Goal: Task Accomplishment & Management: Use online tool/utility

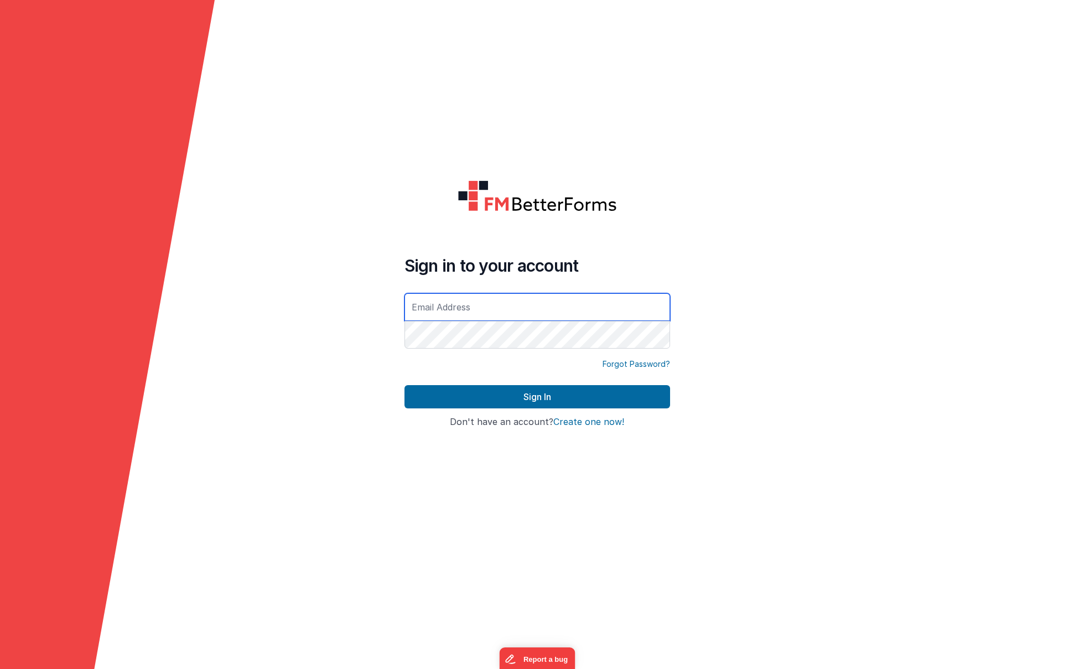
type input "[PERSON_NAME][EMAIL_ADDRESS][DOMAIN_NAME]"
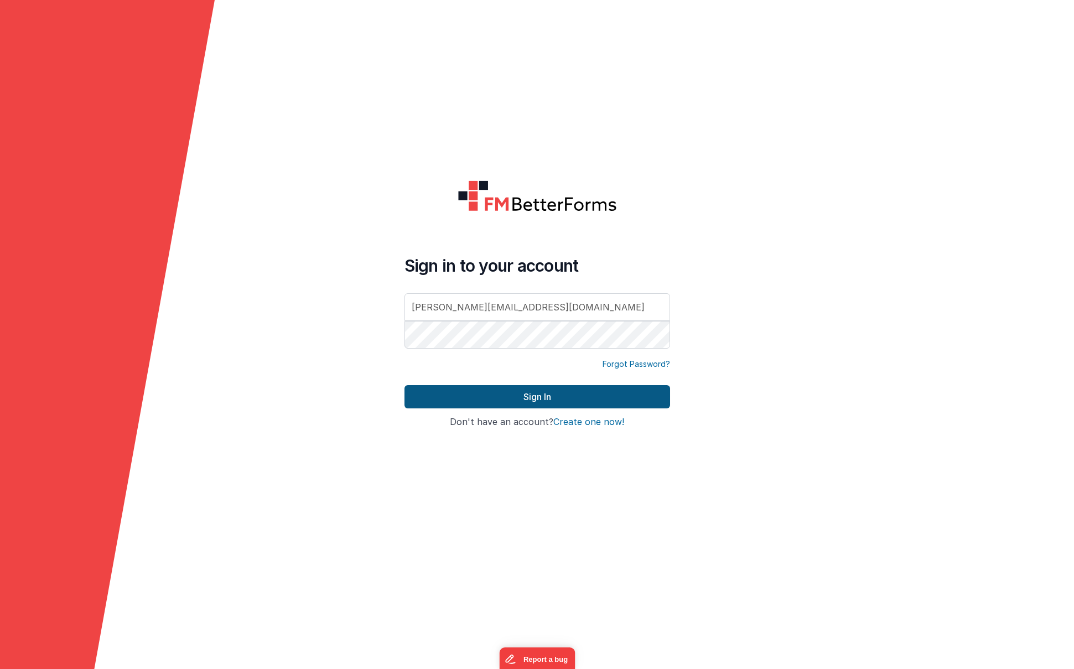
click at [555, 405] on button "Sign In" at bounding box center [538, 396] width 266 height 23
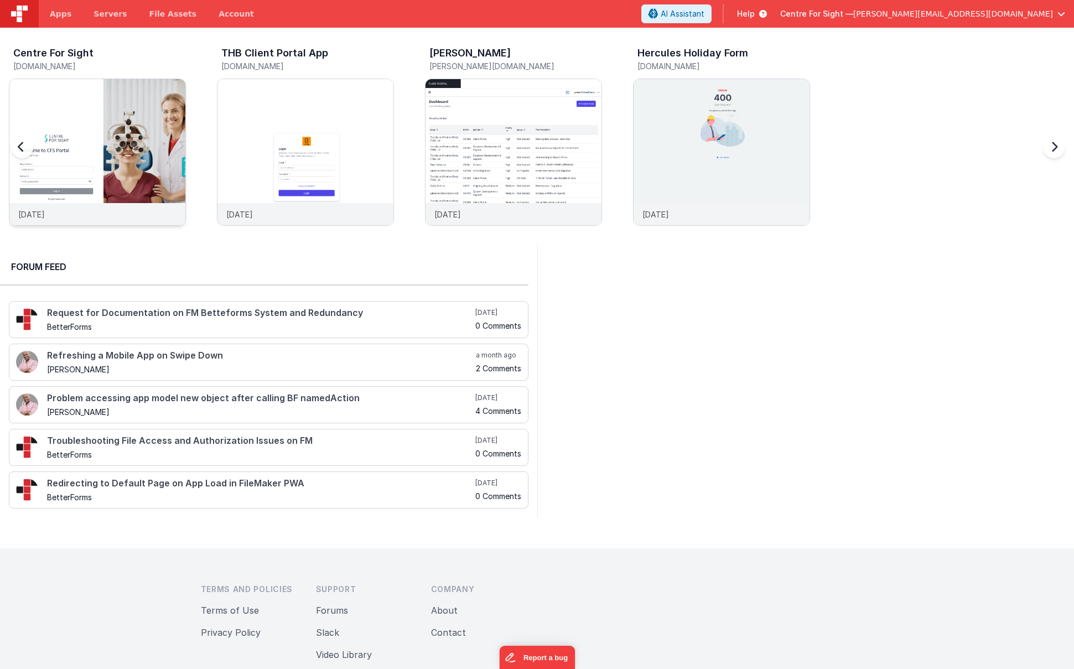
click at [95, 125] on img at bounding box center [97, 167] width 176 height 176
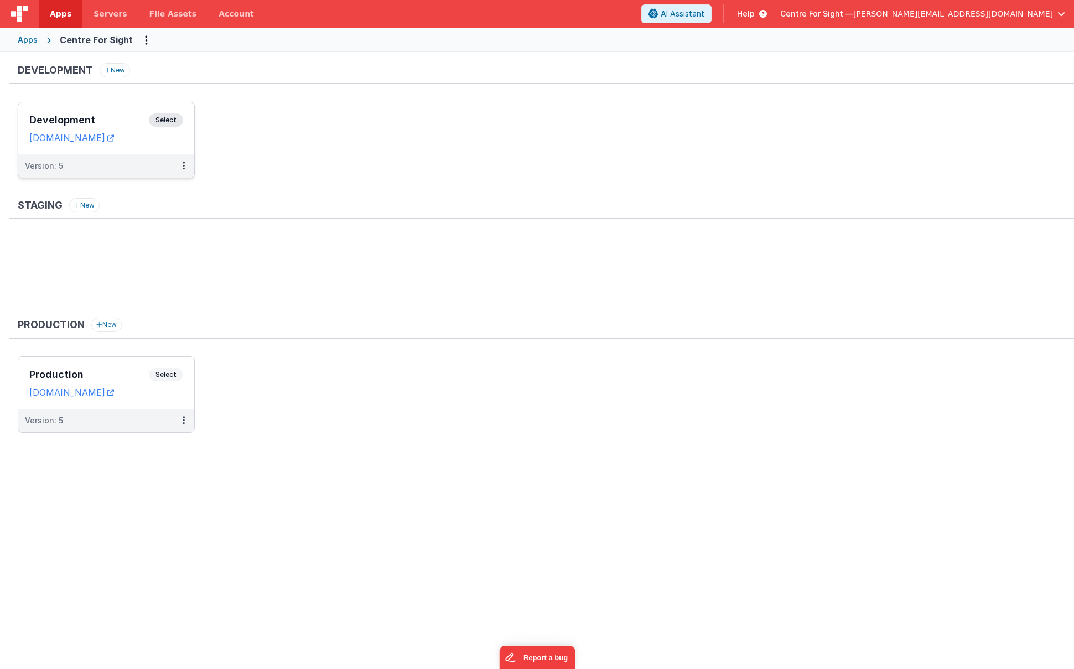
click at [70, 121] on h3 "Development" at bounding box center [89, 120] width 120 height 11
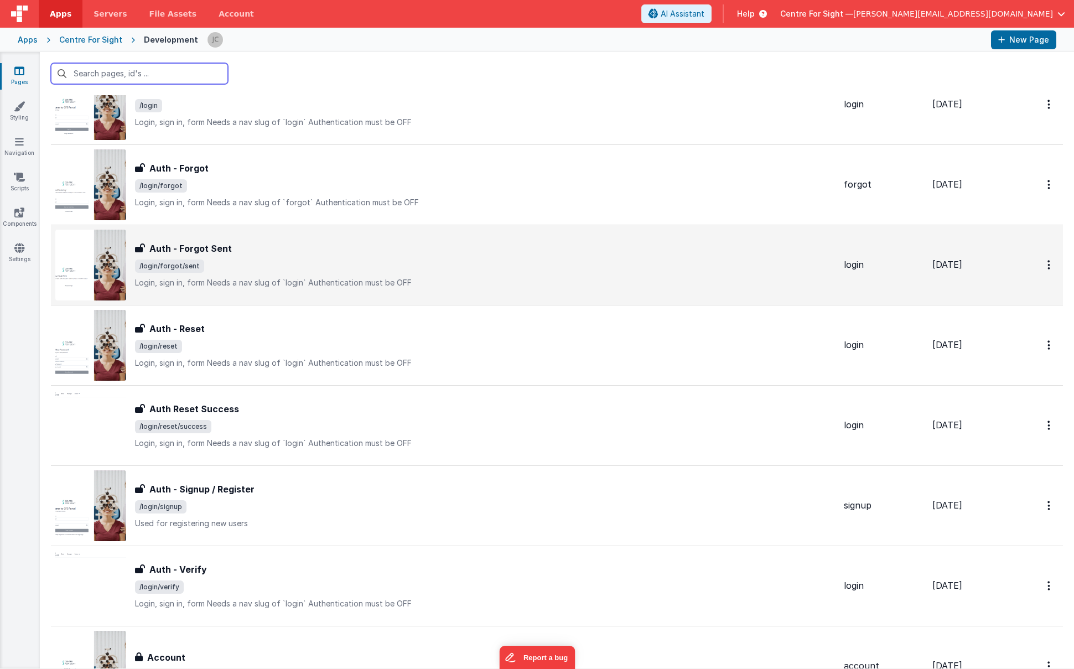
scroll to position [327, 0]
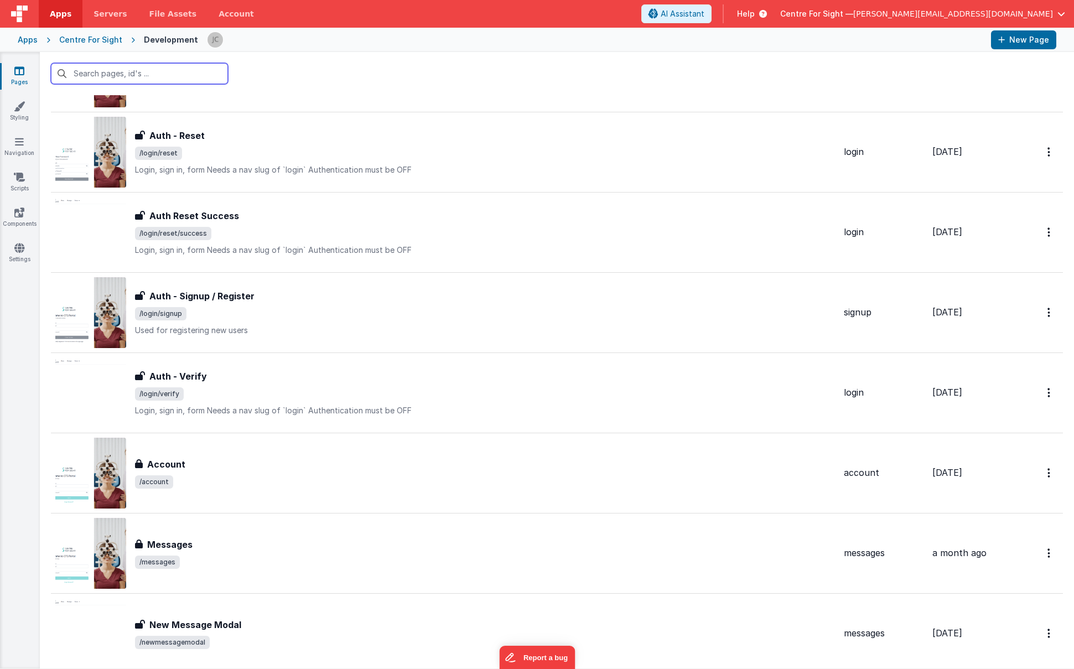
click at [148, 72] on input "text" at bounding box center [139, 73] width 177 height 21
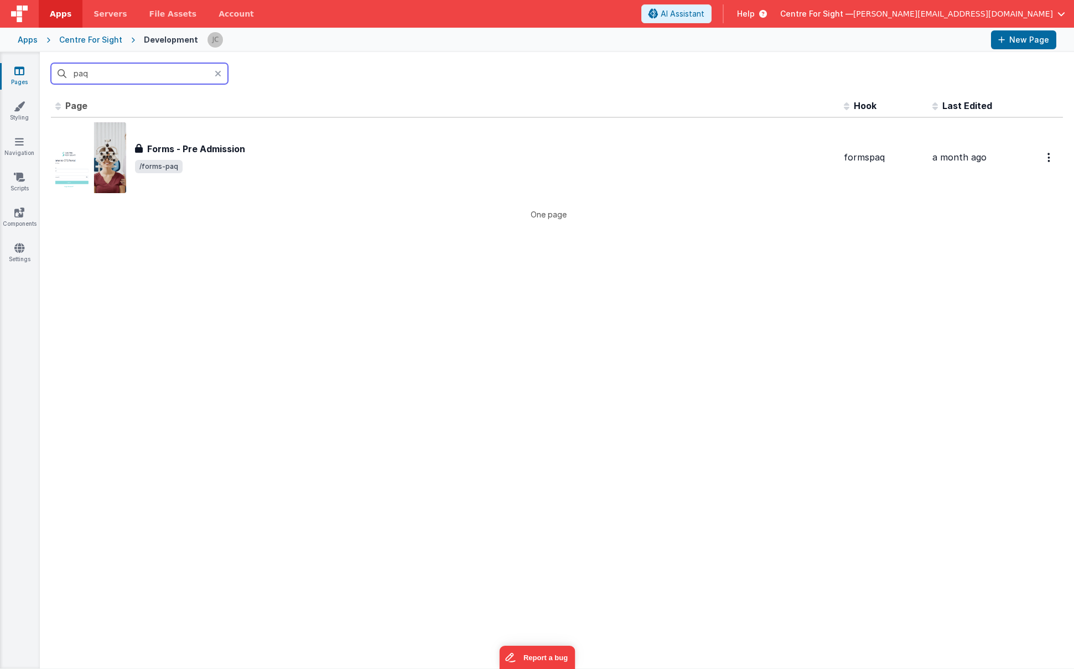
scroll to position [0, 0]
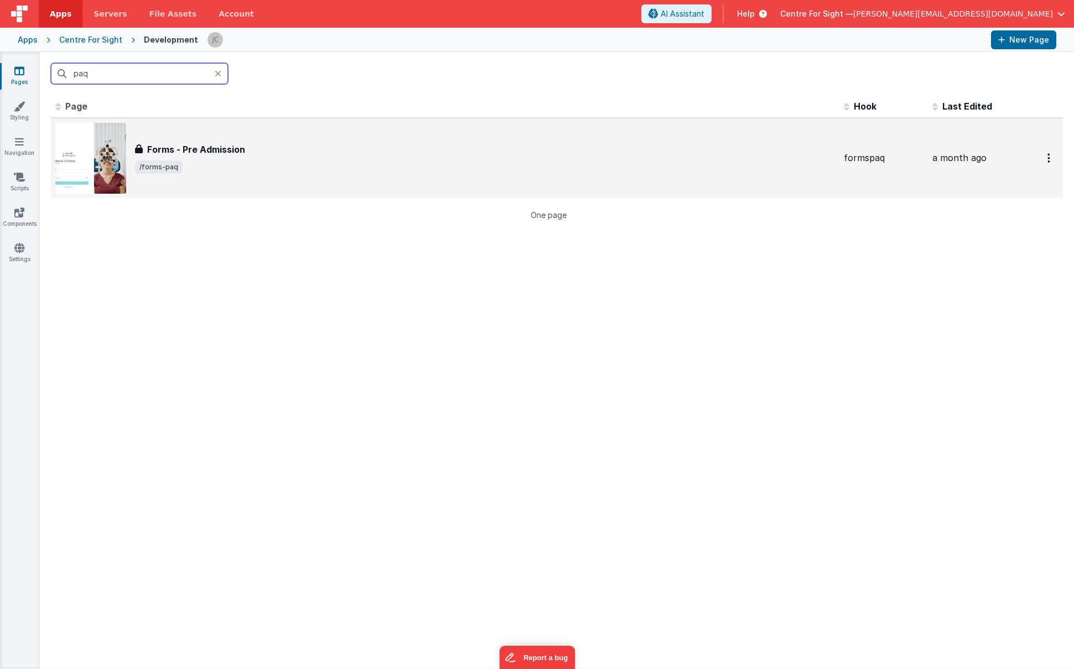
type input "paq"
click at [247, 157] on div "Forms - Pre Admission Forms - Pre Admission /forms-paq" at bounding box center [485, 158] width 700 height 31
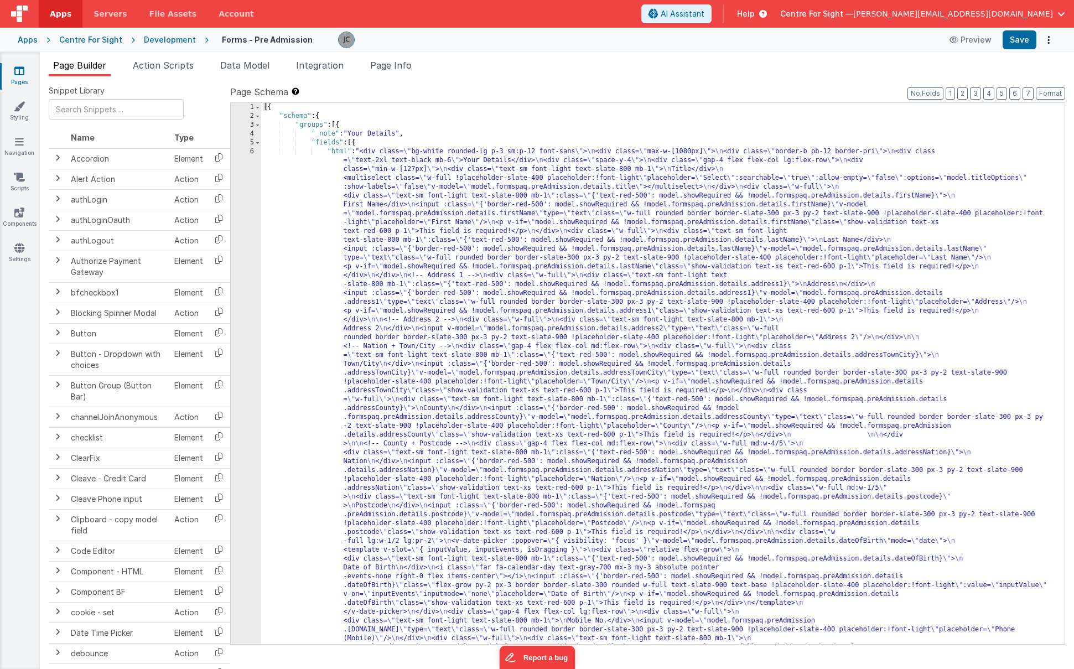
scroll to position [288, 0]
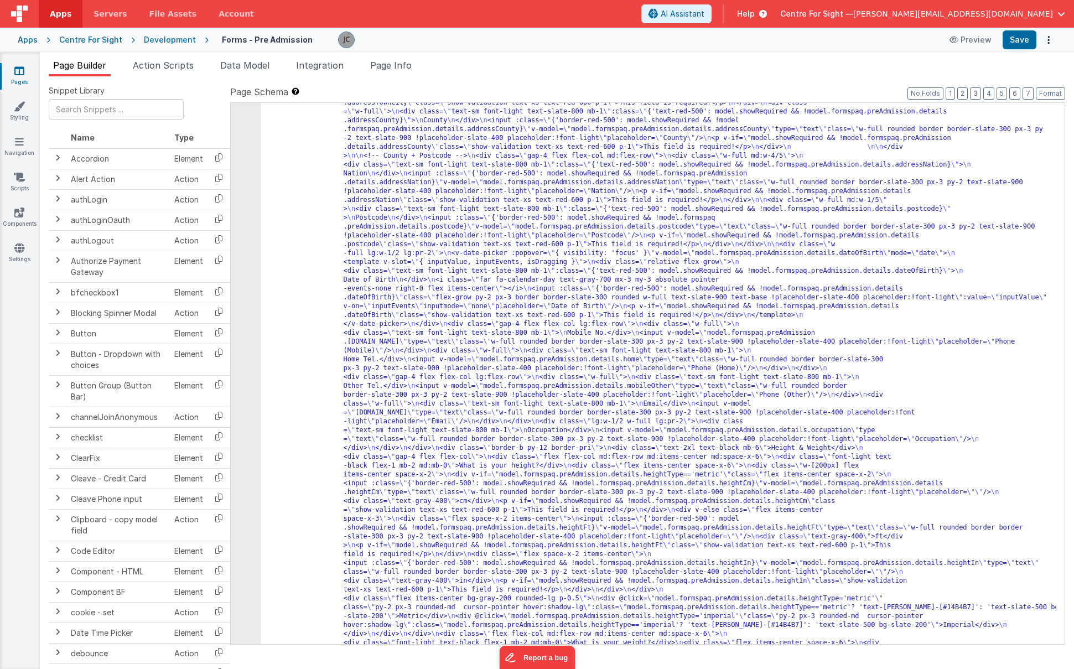
click at [156, 37] on div "Development" at bounding box center [170, 39] width 52 height 11
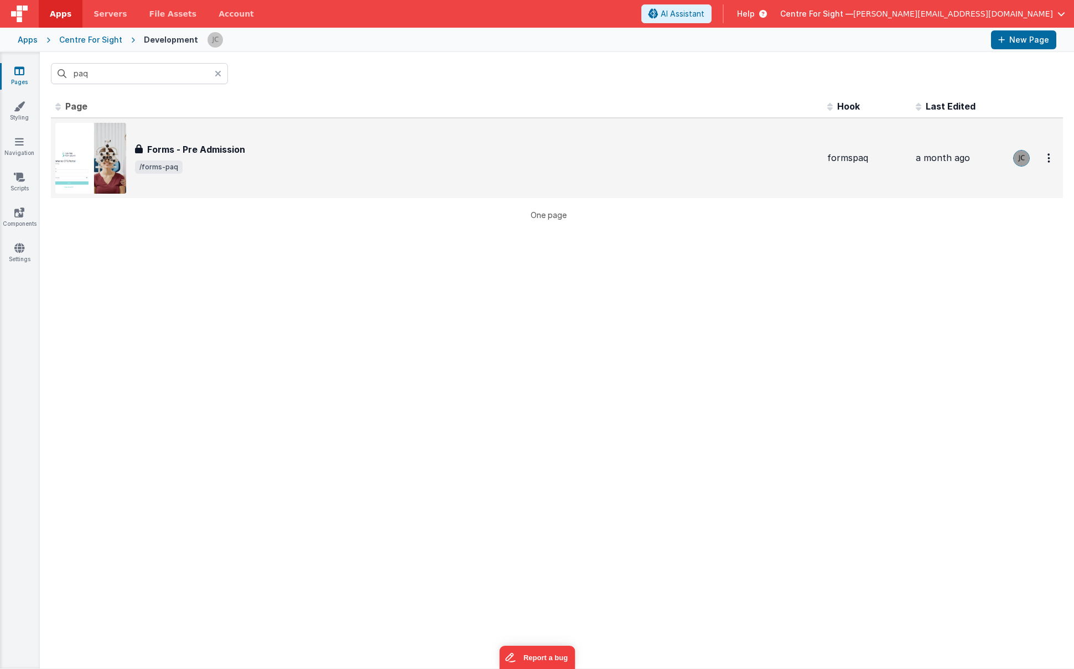
click at [182, 141] on div "Forms - Pre Admission Forms - Pre Admission /forms-paq" at bounding box center [436, 158] width 763 height 71
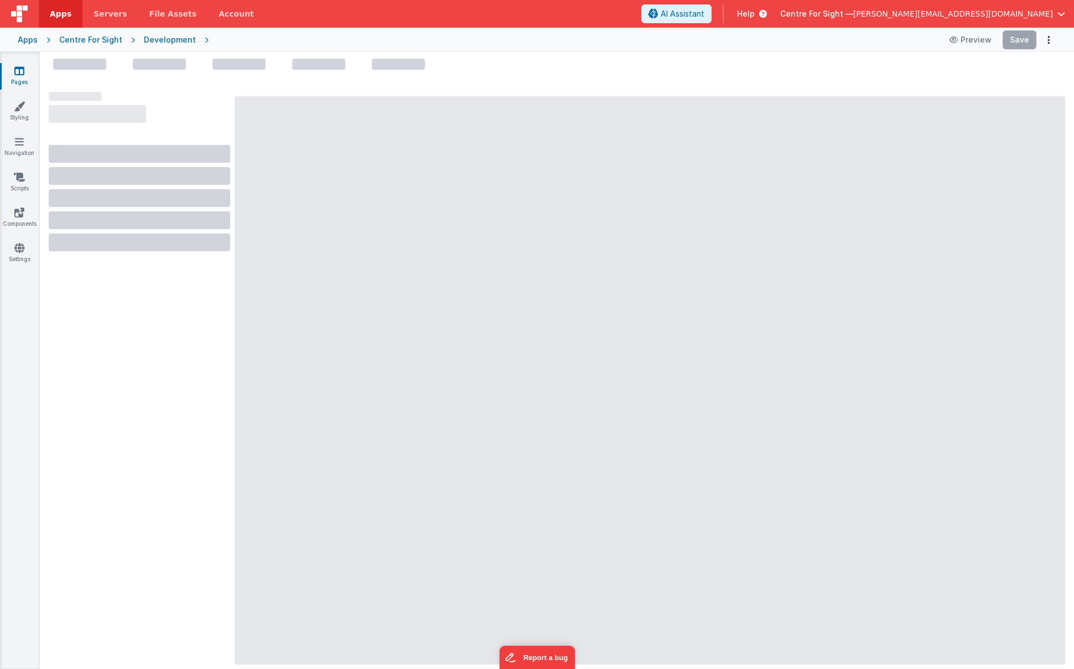
click at [157, 38] on div "Development" at bounding box center [170, 39] width 52 height 11
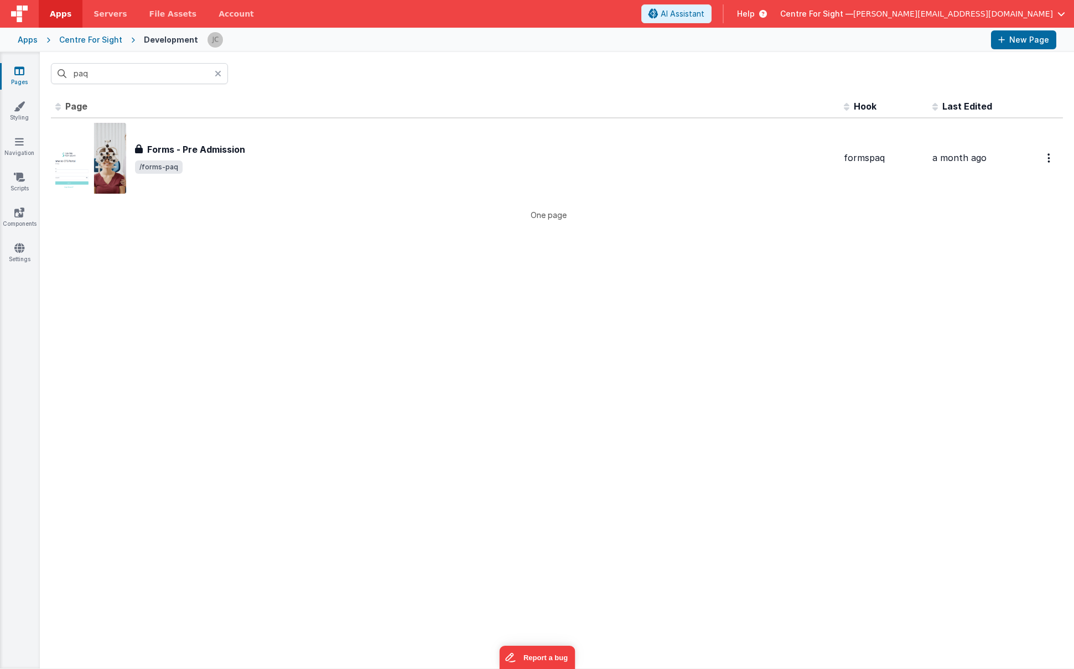
click at [216, 74] on icon at bounding box center [218, 73] width 7 height 9
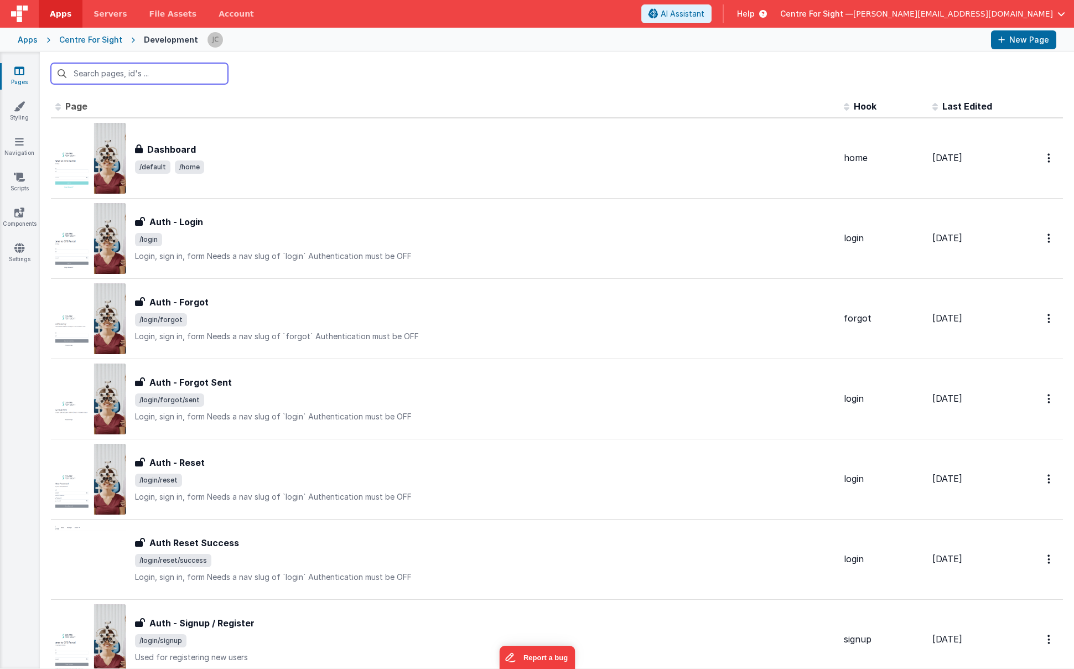
click at [164, 76] on input "text" at bounding box center [139, 73] width 177 height 21
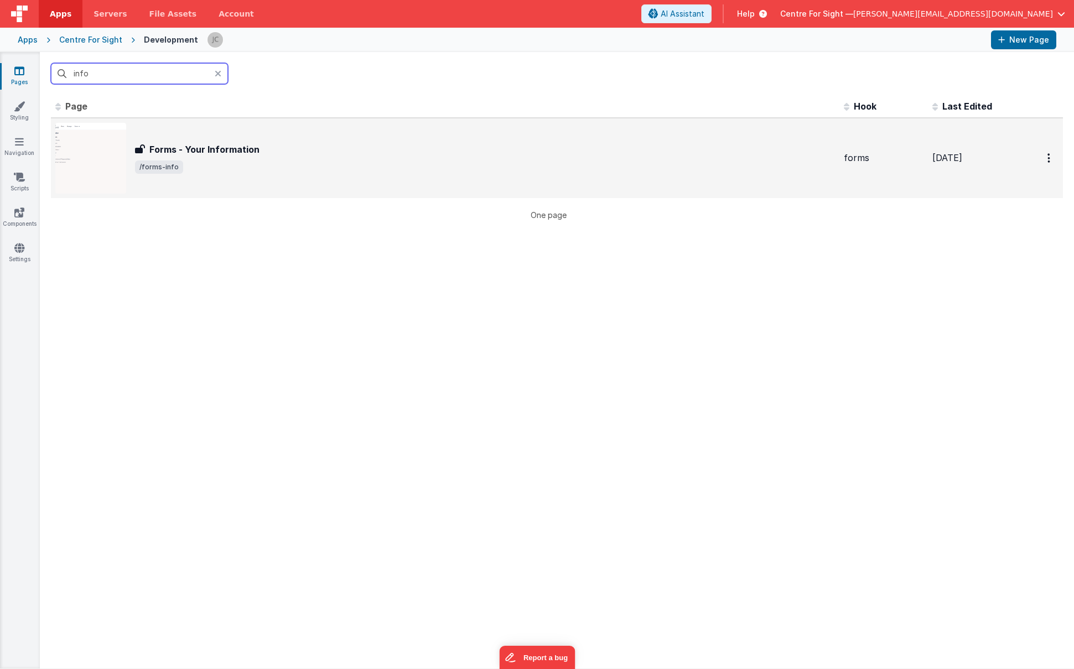
type input "info"
click at [255, 157] on div "Forms - Your Information Forms - Your Information /forms-info" at bounding box center [485, 158] width 700 height 31
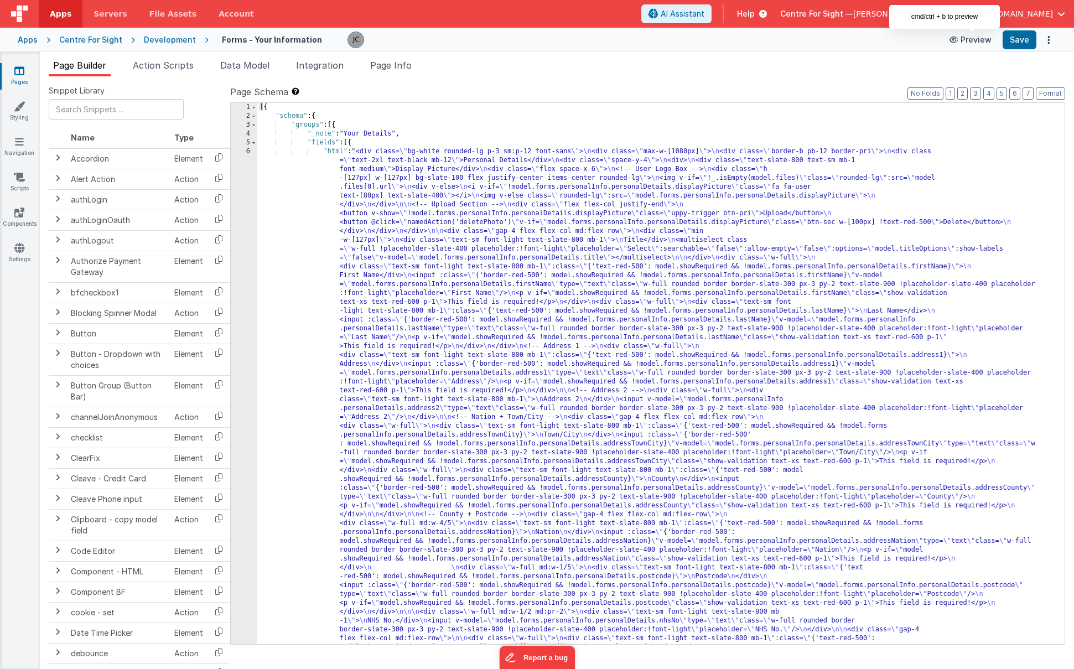
click at [975, 32] on button "Preview" at bounding box center [970, 40] width 55 height 18
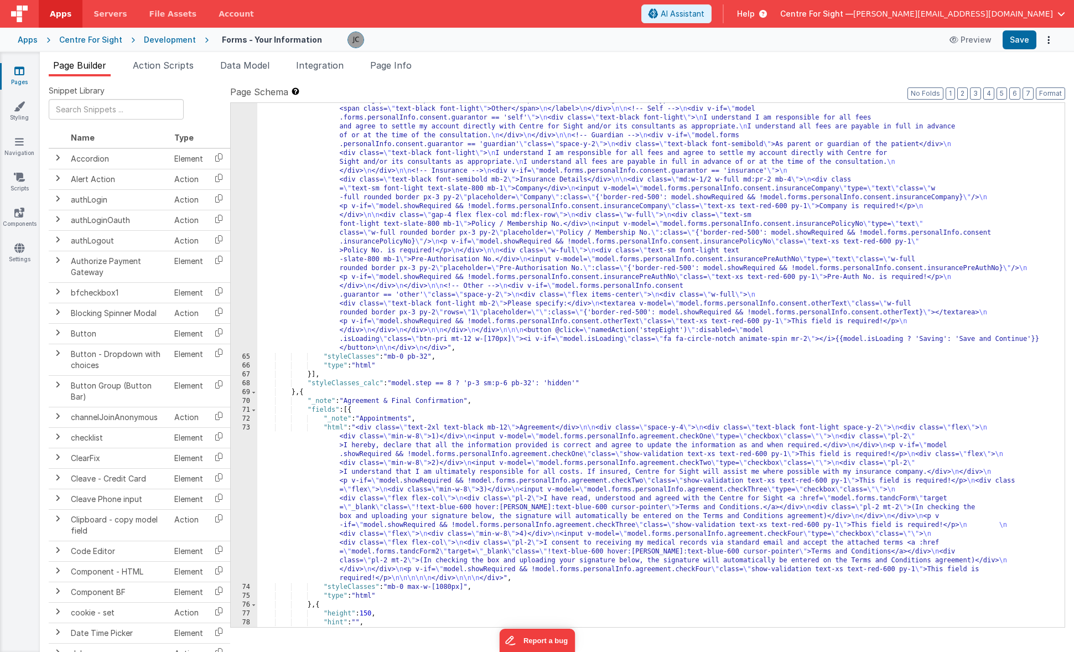
scroll to position [5984, 0]
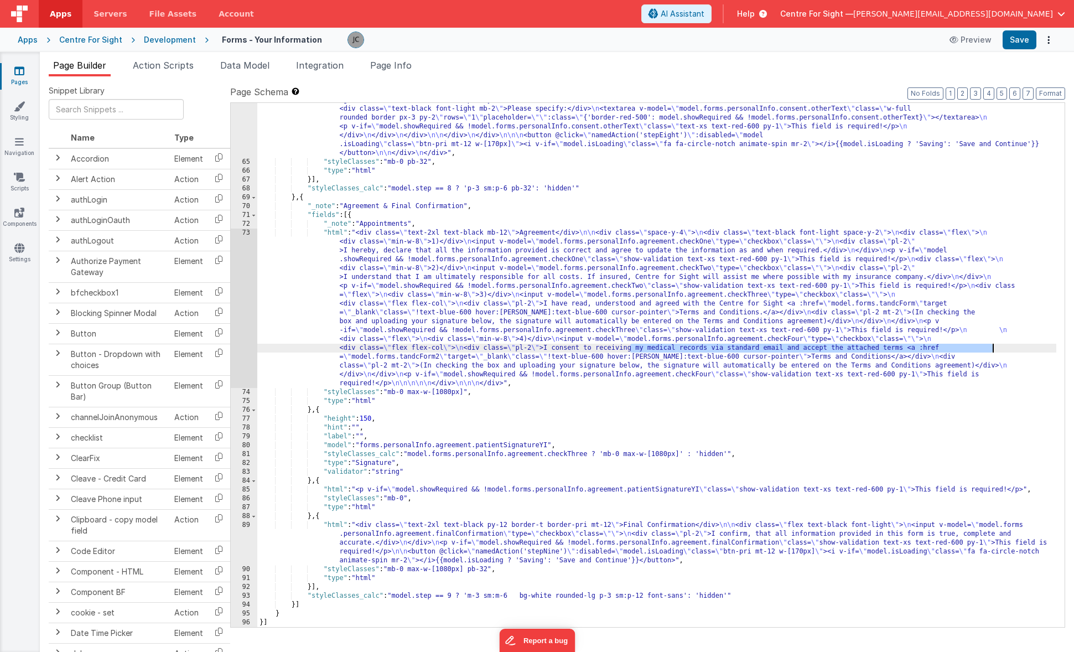
drag, startPoint x: 641, startPoint y: 348, endPoint x: 993, endPoint y: 349, distance: 352.0
click at [993, 349] on div ""html" : "<div class= \" bg-white rounded-lg p-3 sm:p-12 font-sans \" > \n <div…" at bounding box center [656, 131] width 799 height 1117
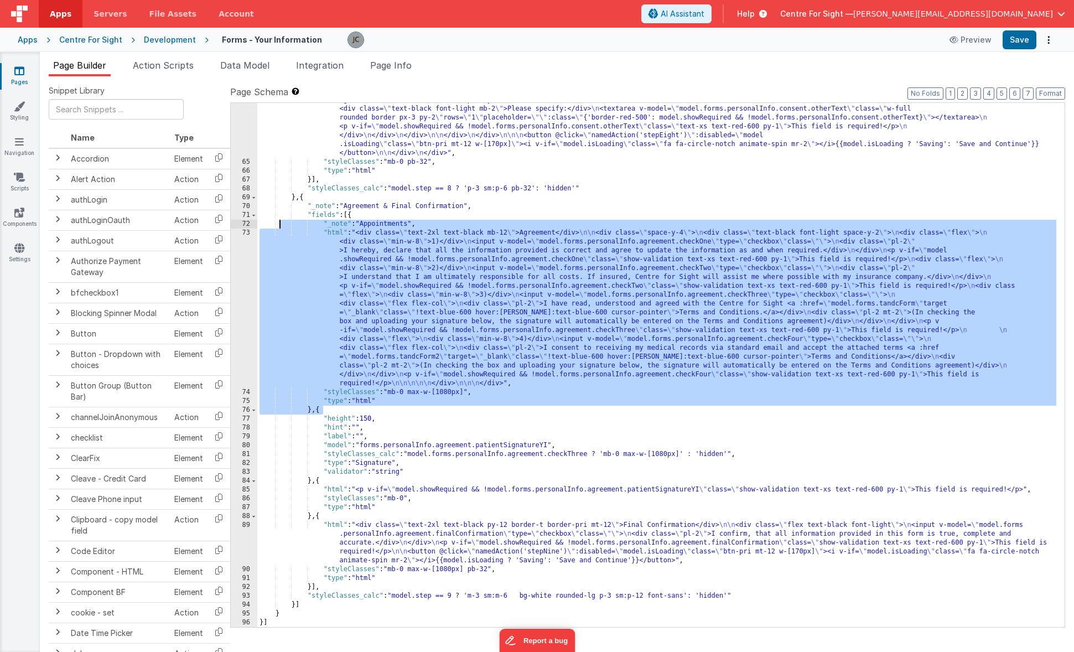
drag, startPoint x: 428, startPoint y: 408, endPoint x: 284, endPoint y: 231, distance: 227.8
click at [281, 220] on div ""html" : "<div class= \" bg-white rounded-lg p-3 sm:p-12 font-sans \" > \n <div…" at bounding box center [656, 131] width 799 height 1117
click at [1048, 92] on button "Format" at bounding box center [1050, 93] width 29 height 12
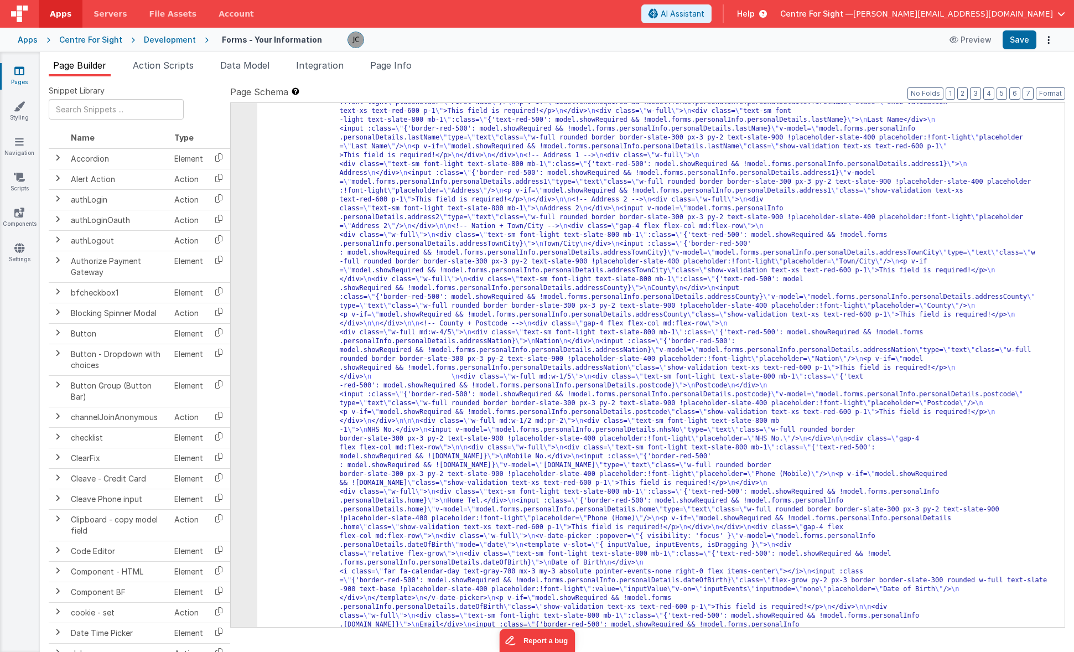
scroll to position [0, 0]
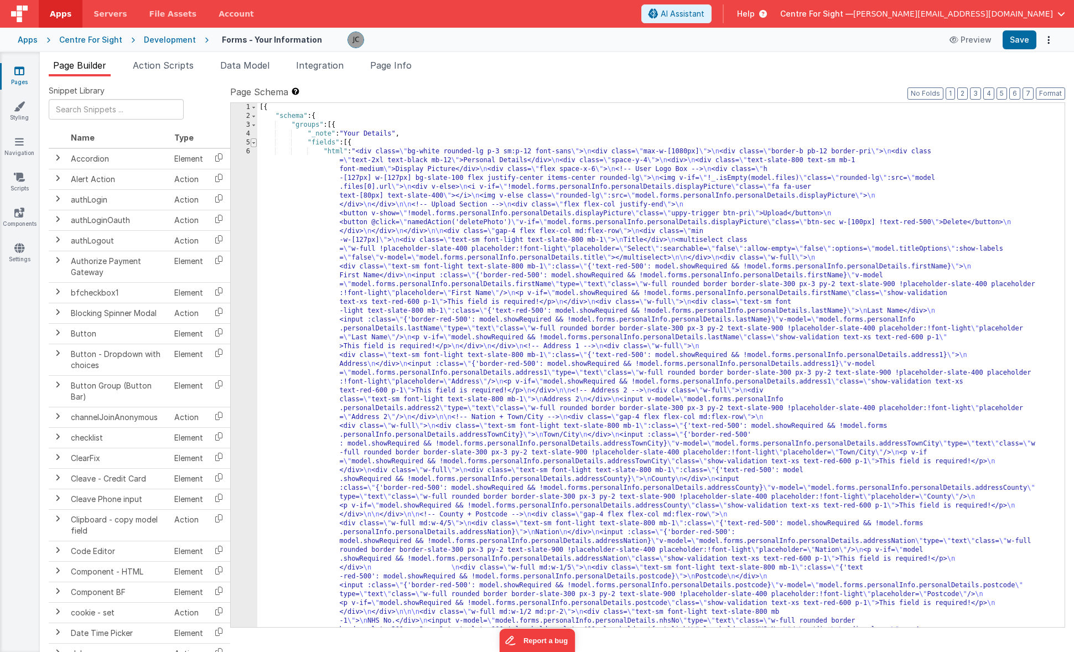
click at [256, 141] on span at bounding box center [254, 142] width 6 height 9
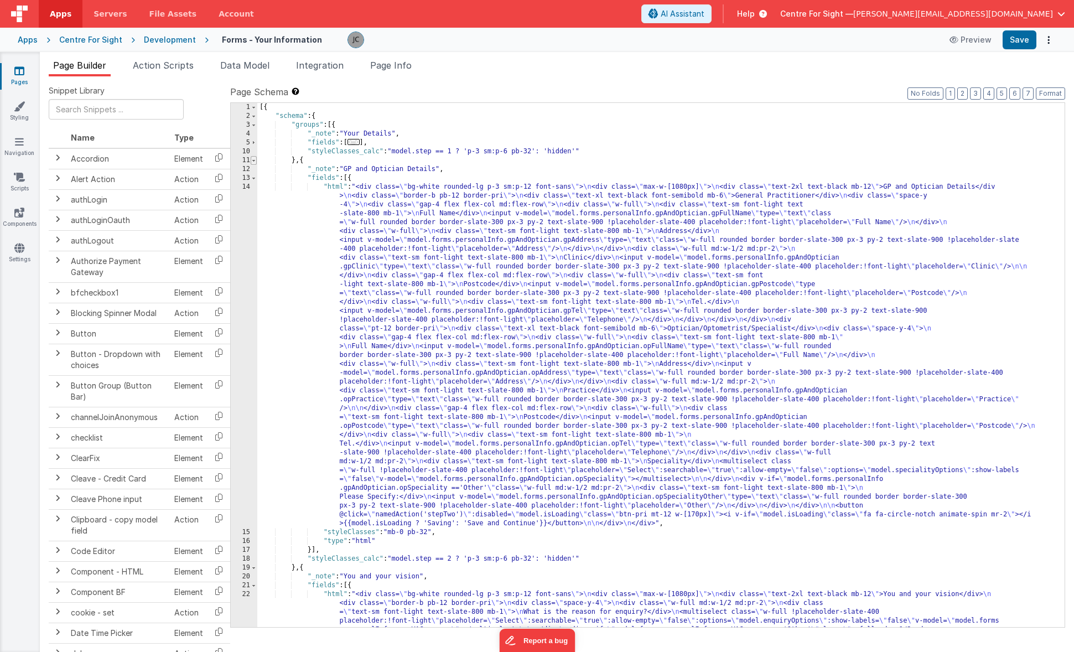
click at [251, 160] on span at bounding box center [254, 160] width 6 height 9
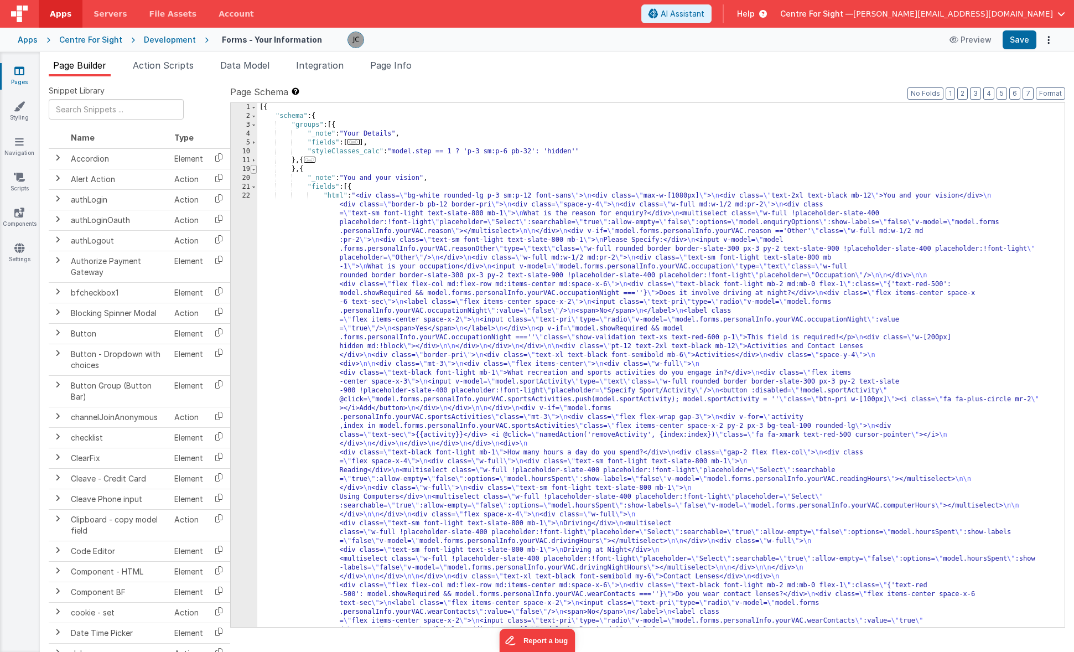
click at [253, 169] on span at bounding box center [254, 169] width 6 height 9
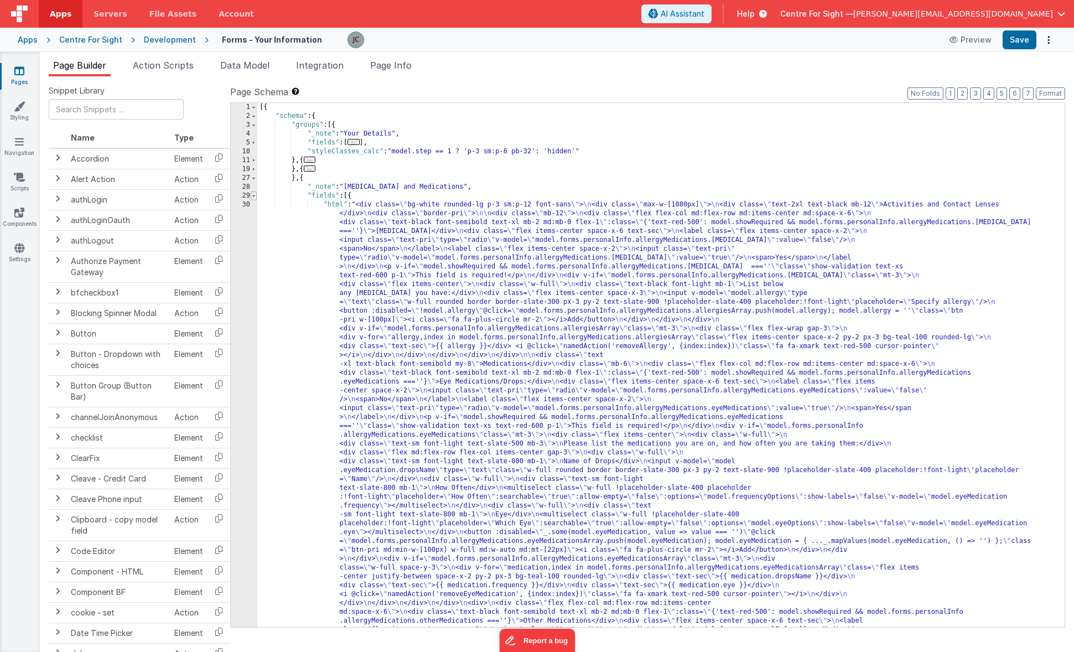
click at [253, 193] on span at bounding box center [254, 195] width 6 height 9
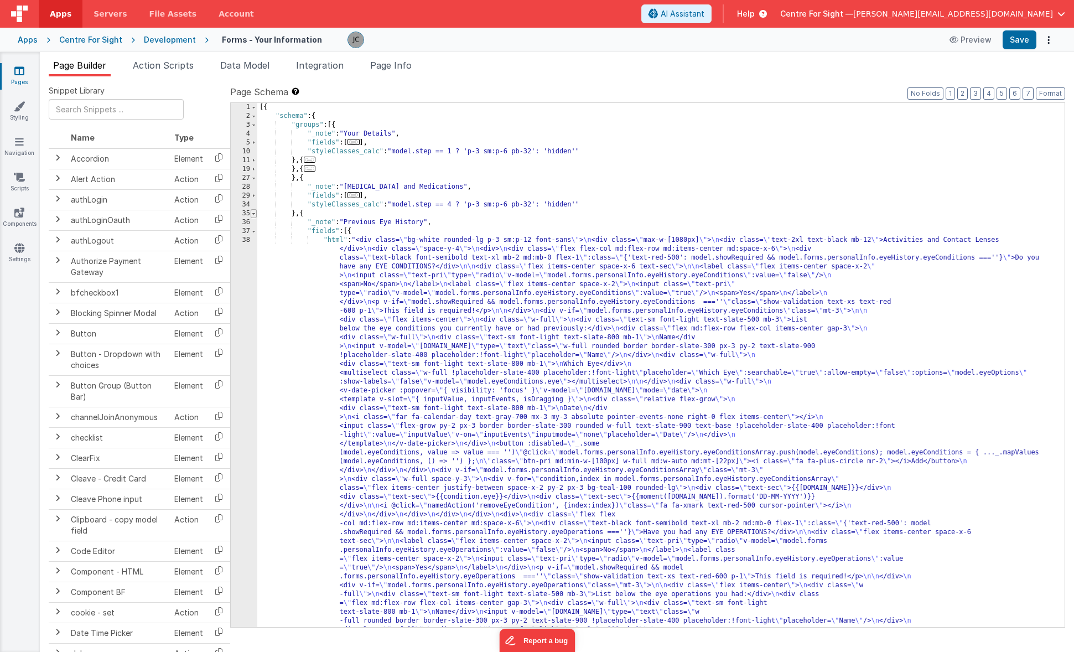
click at [253, 212] on span at bounding box center [254, 213] width 6 height 9
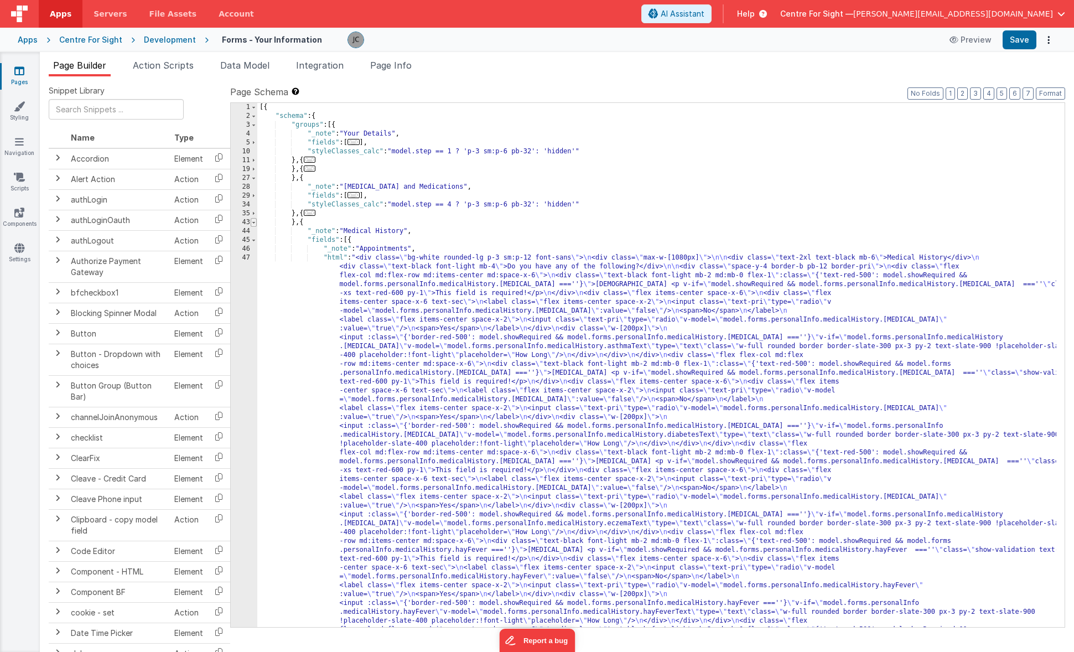
click at [252, 221] on span at bounding box center [254, 222] width 6 height 9
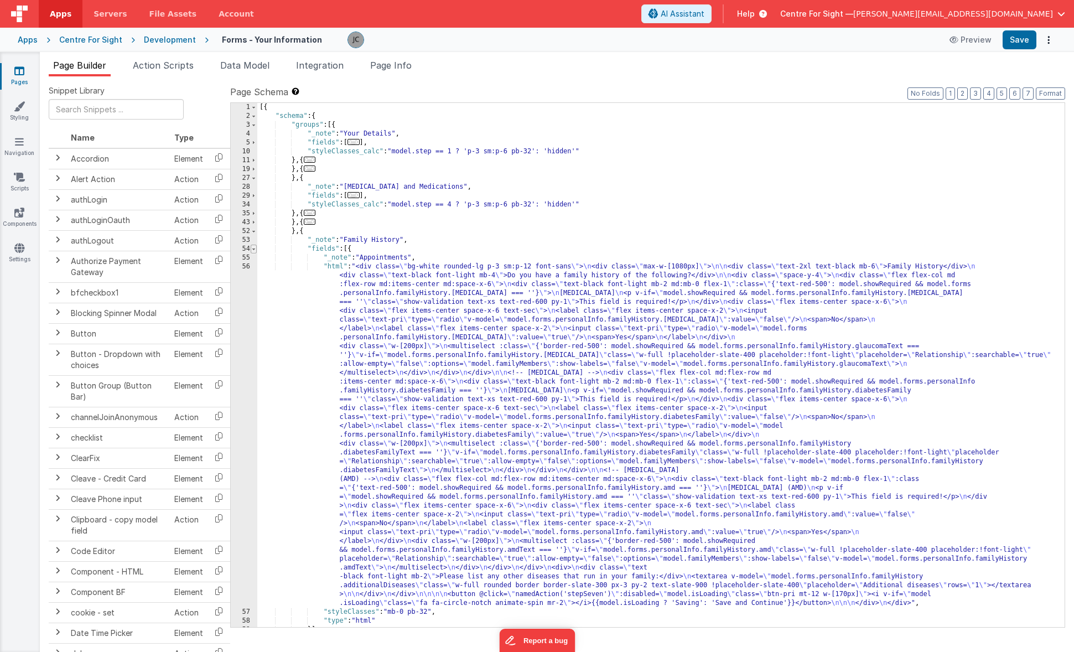
click at [255, 246] on span at bounding box center [254, 249] width 6 height 9
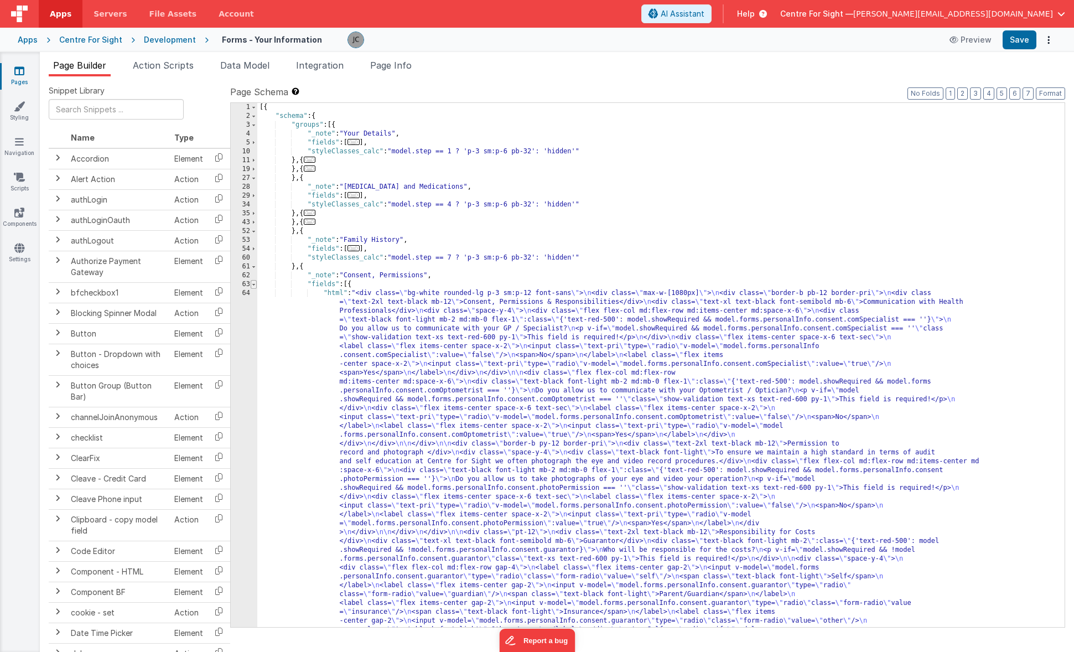
click at [252, 284] on span at bounding box center [254, 284] width 6 height 9
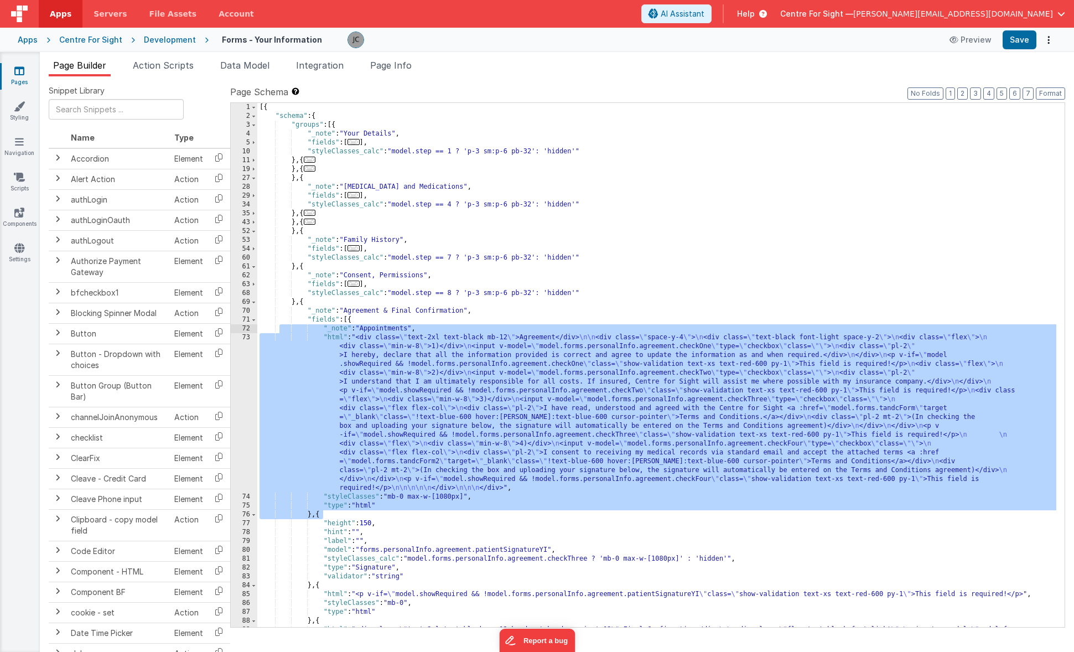
scroll to position [105, 0]
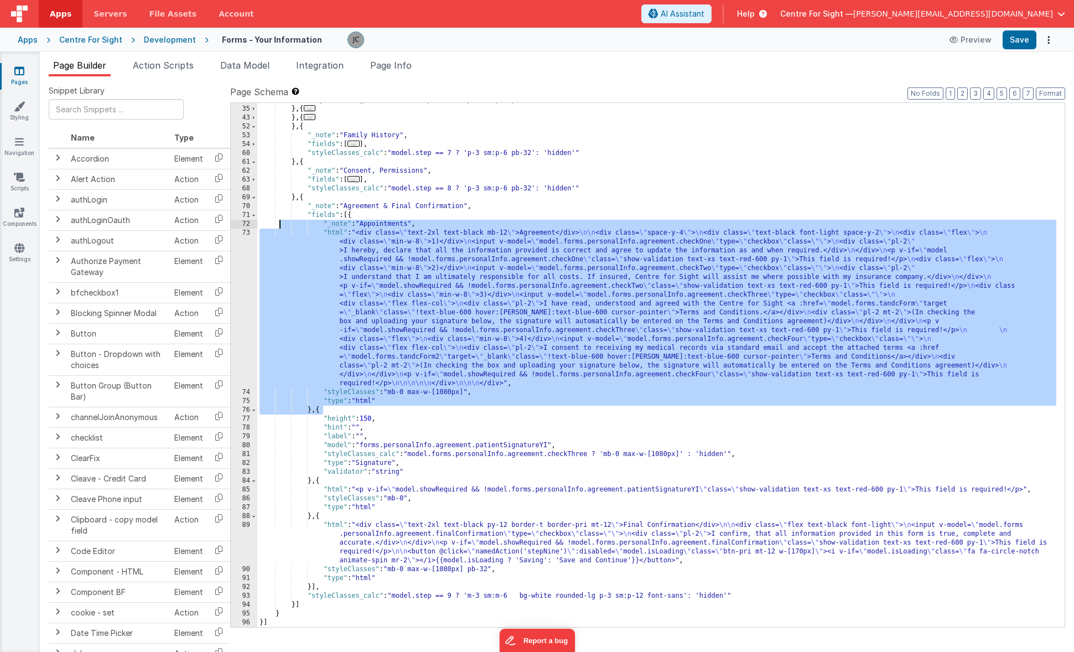
drag, startPoint x: 548, startPoint y: 242, endPoint x: 640, endPoint y: 293, distance: 105.0
click at [548, 242] on div ""styleClasses_calc" : "model.step == 4 ? 'p-3 sm:p-6 pb-32': 'hidden'" } , { ..…" at bounding box center [656, 367] width 799 height 542
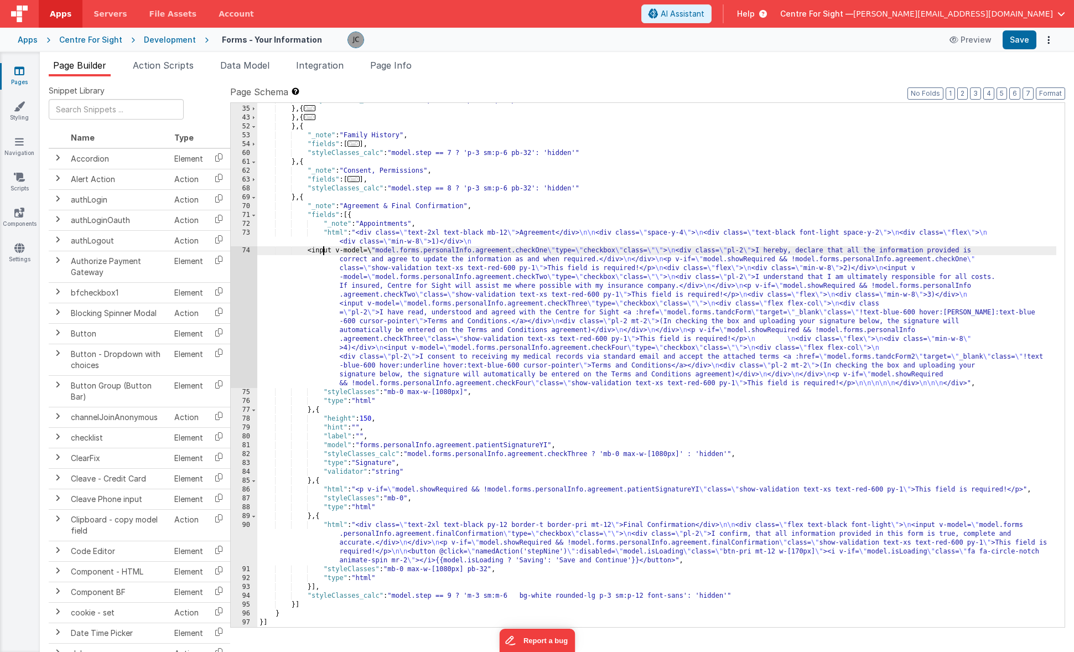
click at [382, 304] on div ""styleClasses_calc" : "model.step == 4 ? 'p-3 sm:p-6 pb-32': 'hidden'" } , { ..…" at bounding box center [656, 367] width 799 height 542
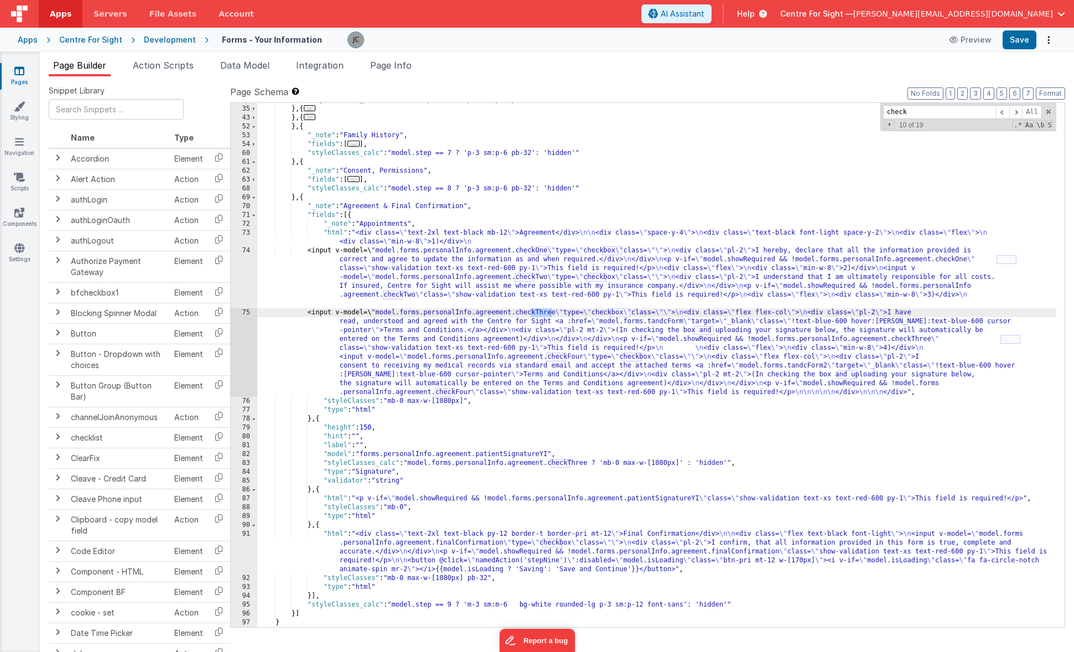
type input "check"
click at [381, 294] on div ""styleClasses_calc" : "model.step == 4 ? 'p-3 sm:p-6 pb-32': 'hidden'" } , { ..…" at bounding box center [656, 367] width 799 height 542
click at [1013, 266] on div ""styleClasses_calc" : "model.step == 4 ? 'p-3 sm:p-6 pb-32': 'hidden'" } , { ..…" at bounding box center [656, 367] width 799 height 542
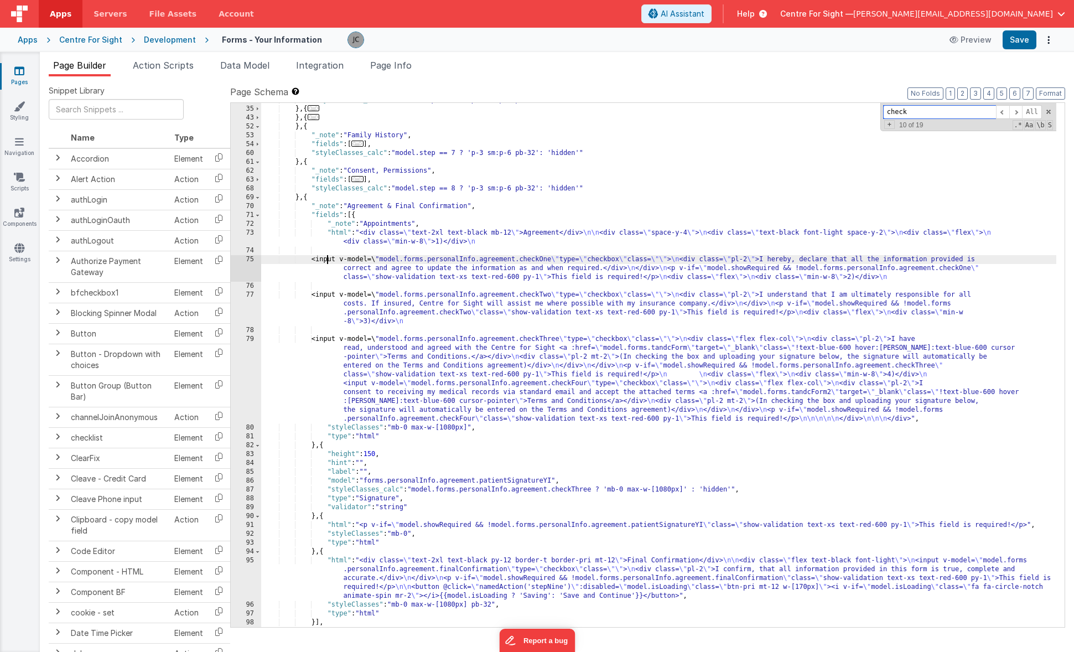
drag, startPoint x: 858, startPoint y: 96, endPoint x: 834, endPoint y: 89, distance: 25.6
click at [836, 90] on div "Page Schema Shortcuts: Find: command-f Fold: command-option-L Unfold: command-o…" at bounding box center [647, 355] width 835 height 541
type input "input v"
click at [341, 383] on div ""styleClasses_calc" : "model.step == 4 ? 'p-3 sm:p-6 pb-32': 'hidden'" } , { ..…" at bounding box center [658, 367] width 795 height 542
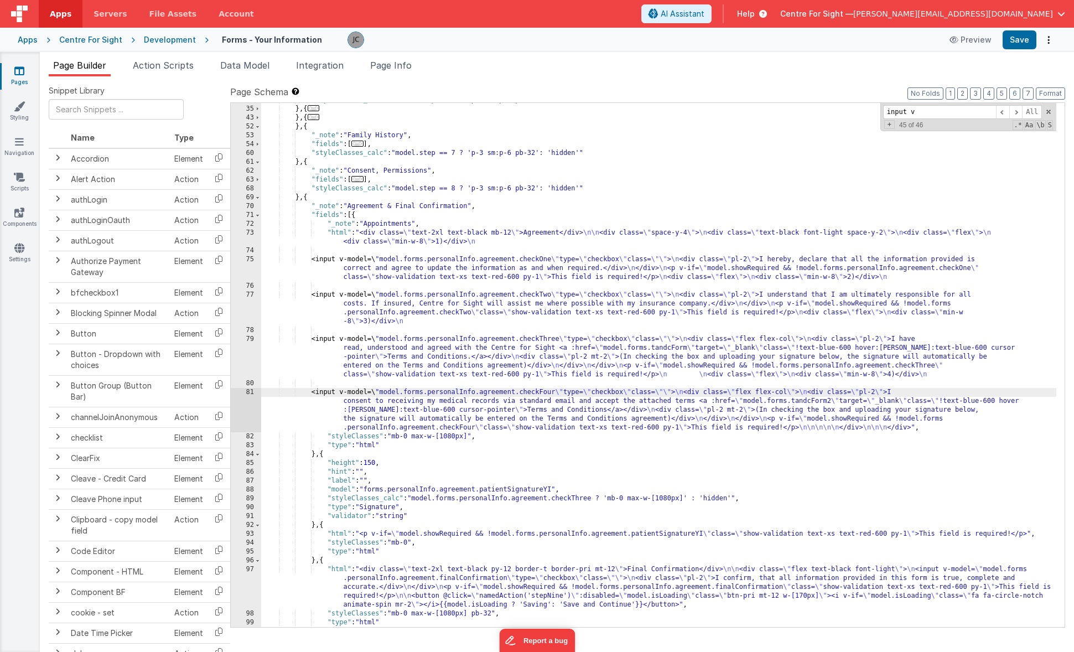
click at [950, 429] on div ""styleClasses_calc" : "model.step == 4 ? 'p-3 sm:p-6 pb-32': 'hidden'" } , { ..…" at bounding box center [658, 367] width 795 height 542
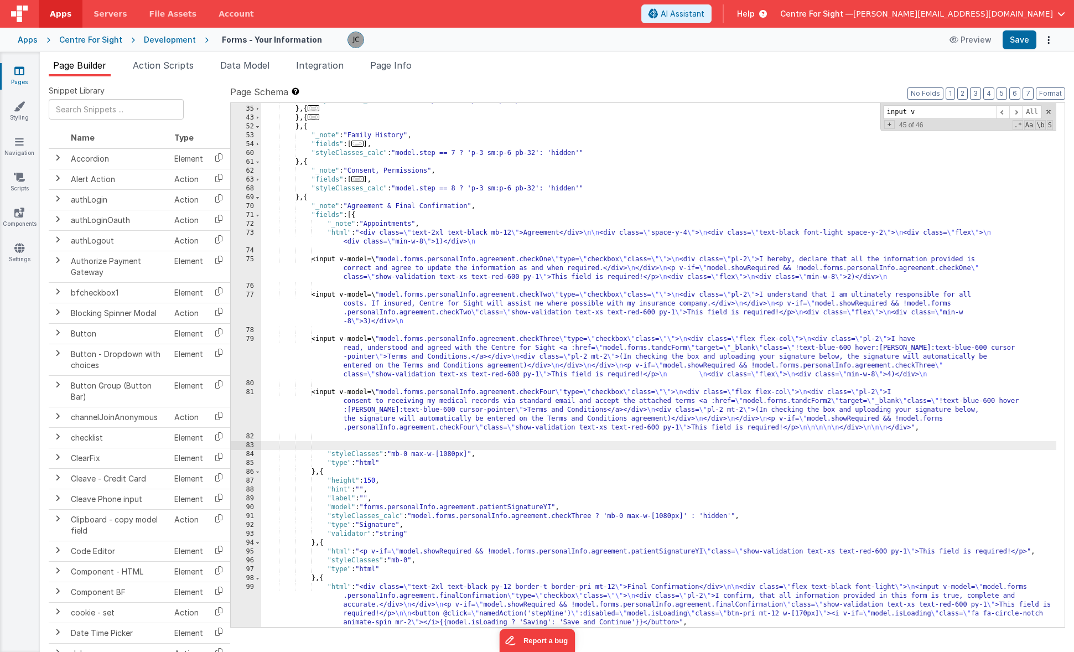
click at [310, 195] on div ""styleClasses_calc" : "model.step == 4 ? 'p-3 sm:p-6 pb-32': 'hidden'" } , { ..…" at bounding box center [658, 367] width 795 height 542
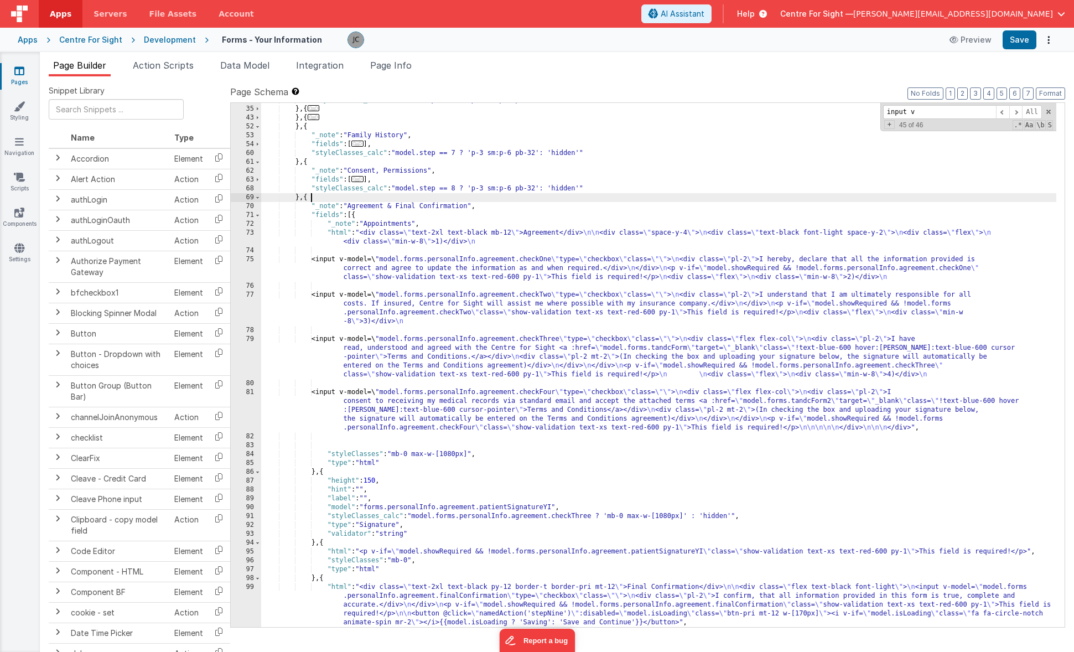
click at [310, 195] on div ""styleClasses_calc" : "model.step == 4 ? 'p-3 sm:p-6 pb-32': 'hidden'" } , { ..…" at bounding box center [658, 367] width 795 height 542
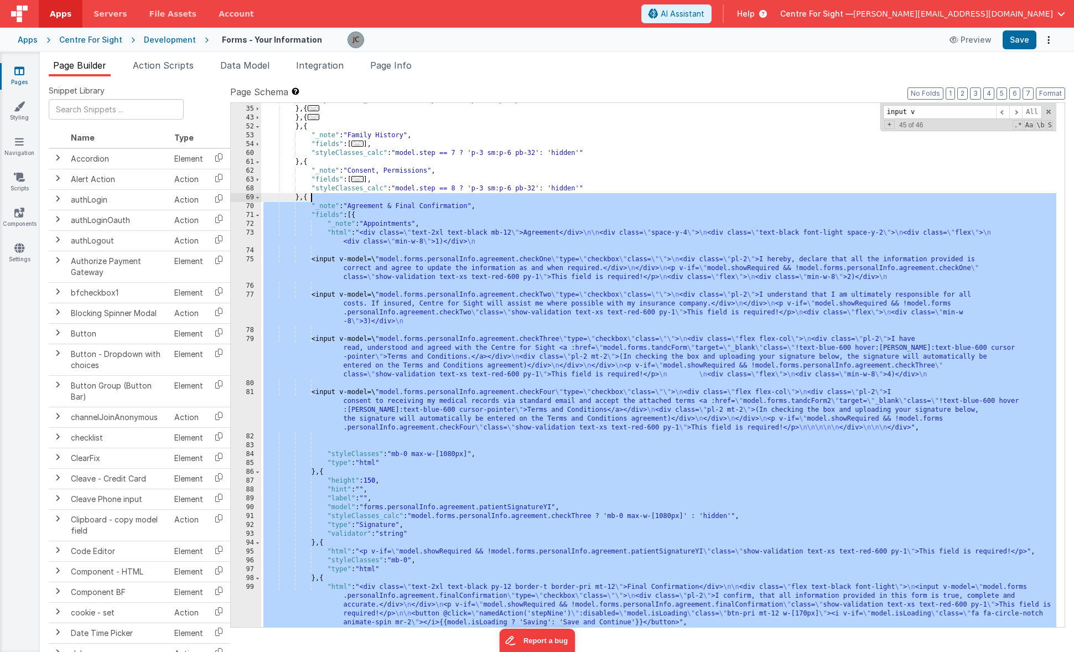
scroll to position [167, 0]
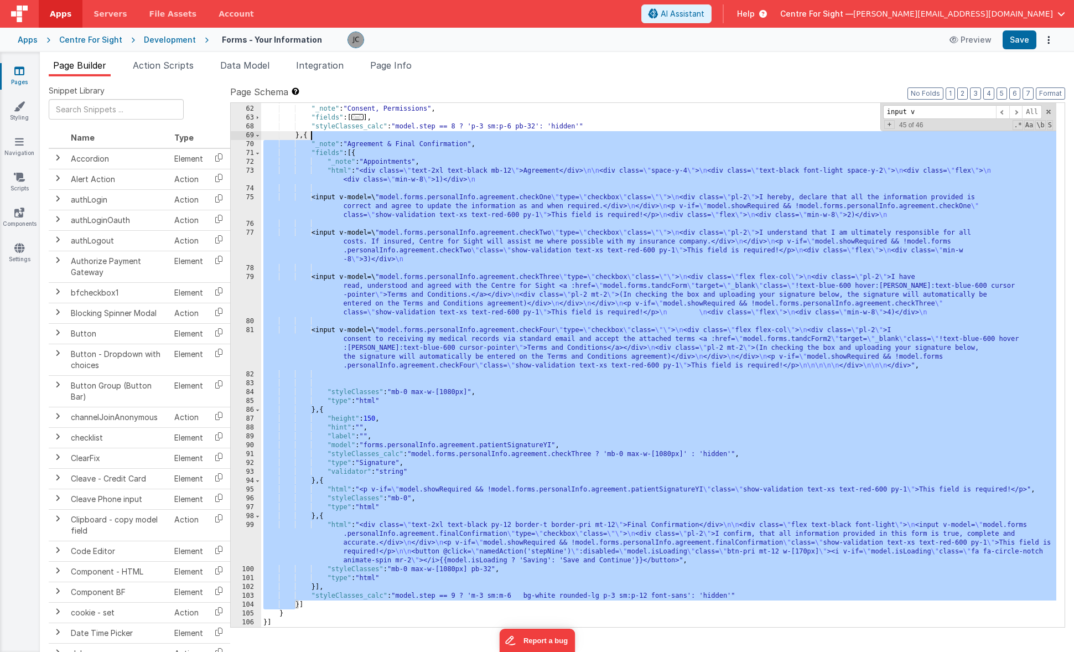
click at [344, 167] on div "} , { "_note" : "Consent, Permissions" , "fields" : [ ... ] , "styleClasses_cal…" at bounding box center [658, 367] width 795 height 542
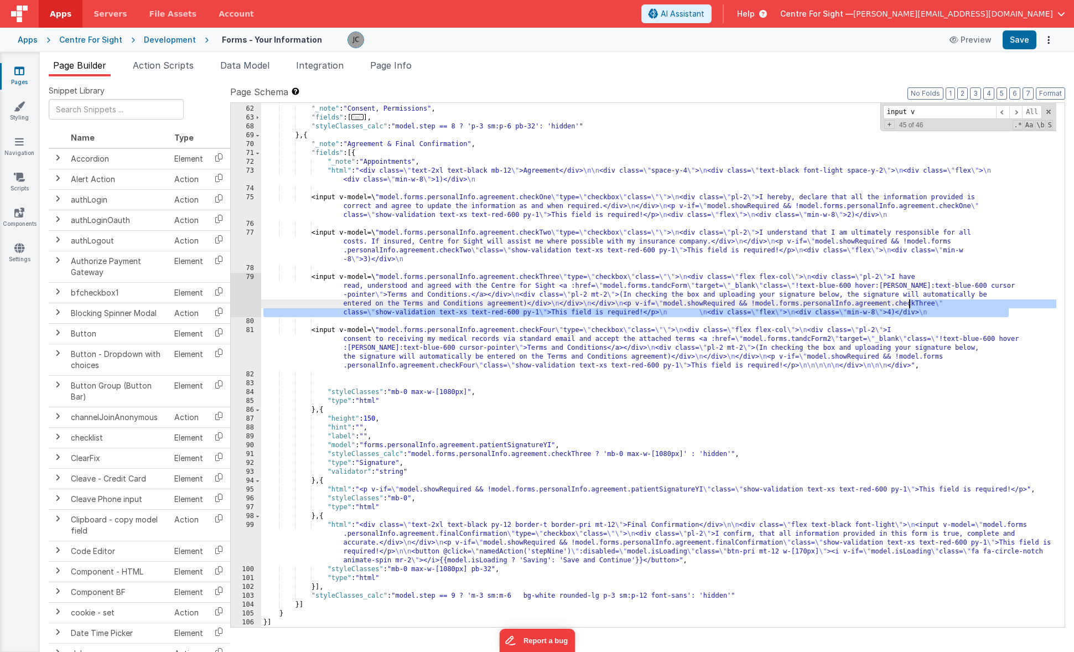
drag, startPoint x: 1008, startPoint y: 312, endPoint x: 907, endPoint y: 303, distance: 101.6
click at [907, 303] on div "} , { "_note" : "Consent, Permissions" , "fields" : [ ... ] , "styleClasses_cal…" at bounding box center [658, 367] width 795 height 542
click at [404, 327] on div "} , { "_note" : "Consent, Permissions" , "fields" : [ ... ] , "styleClasses_cal…" at bounding box center [658, 367] width 795 height 542
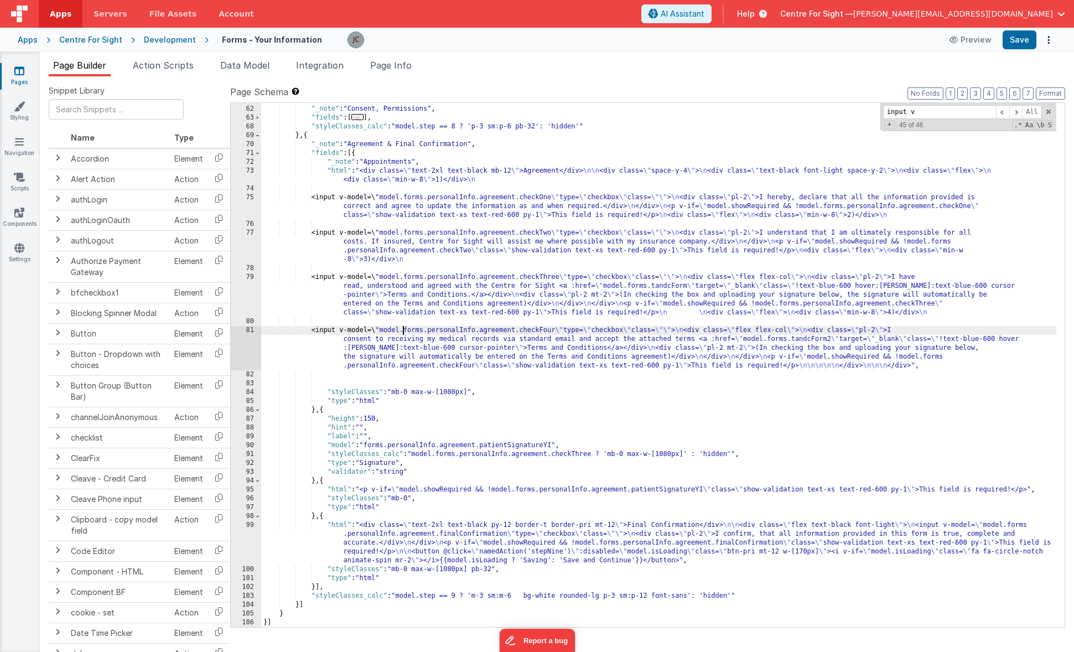
click at [593, 339] on div "} , { "_note" : "Consent, Permissions" , "fields" : [ ... ] , "styleClasses_cal…" at bounding box center [658, 367] width 795 height 542
click at [939, 368] on div "} , { "_note" : "Consent, Permissions" , "fields" : [ ... ] , "styleClasses_cal…" at bounding box center [658, 367] width 795 height 542
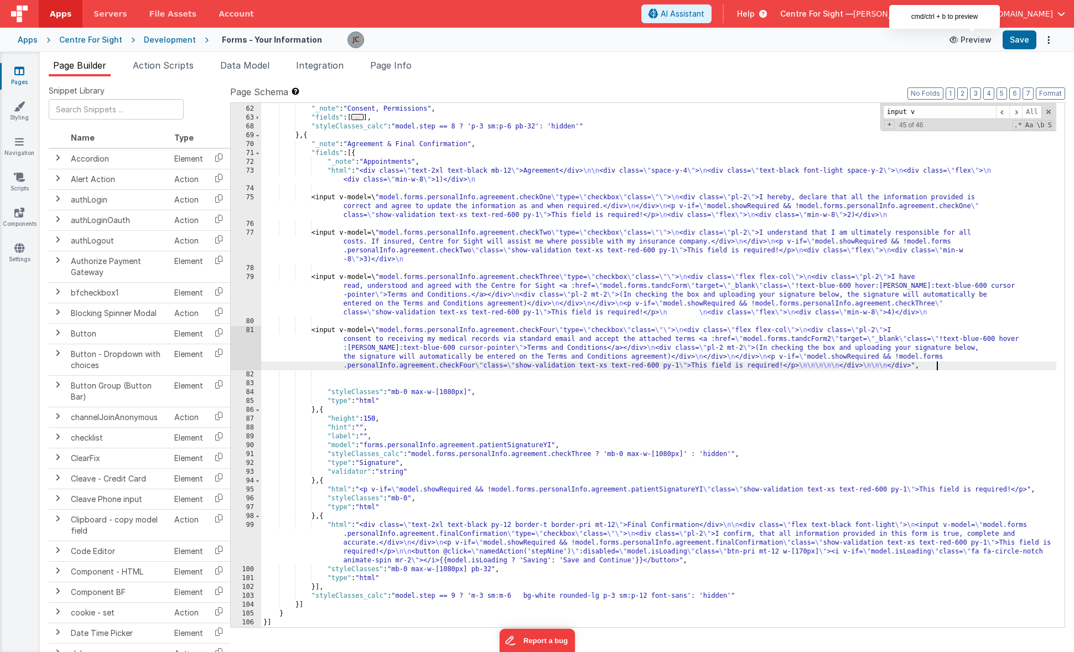
click at [984, 46] on button "Preview" at bounding box center [970, 40] width 55 height 18
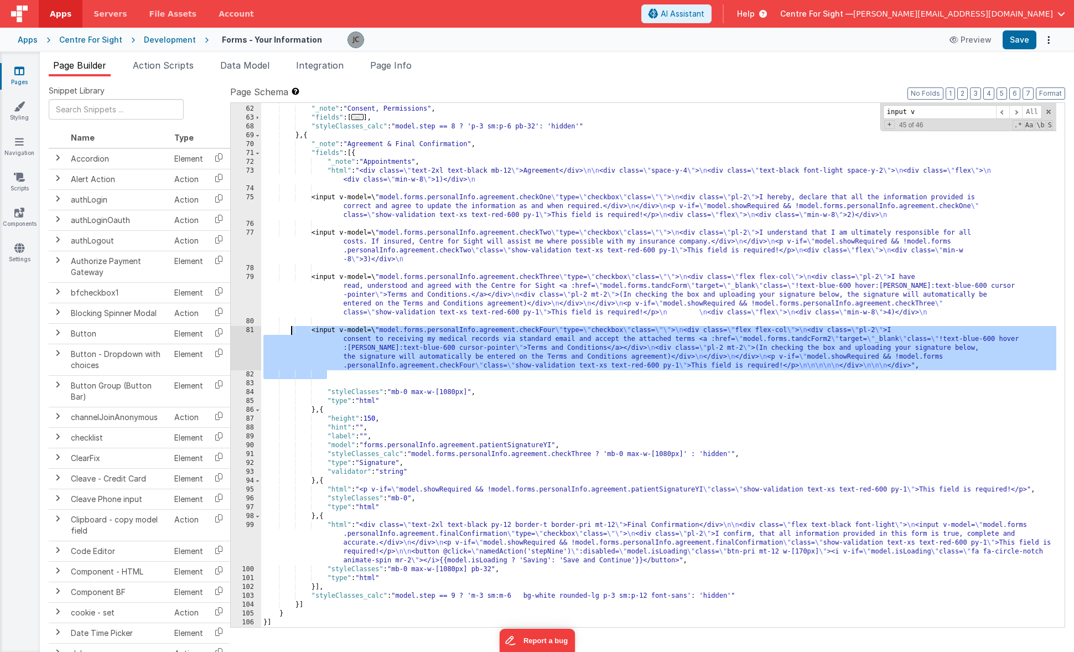
drag, startPoint x: 948, startPoint y: 370, endPoint x: 293, endPoint y: 330, distance: 655.9
click at [293, 330] on div "} , { "_note" : "Consent, Permissions" , "fields" : [ ... ] , "styleClasses_cal…" at bounding box center [658, 367] width 795 height 542
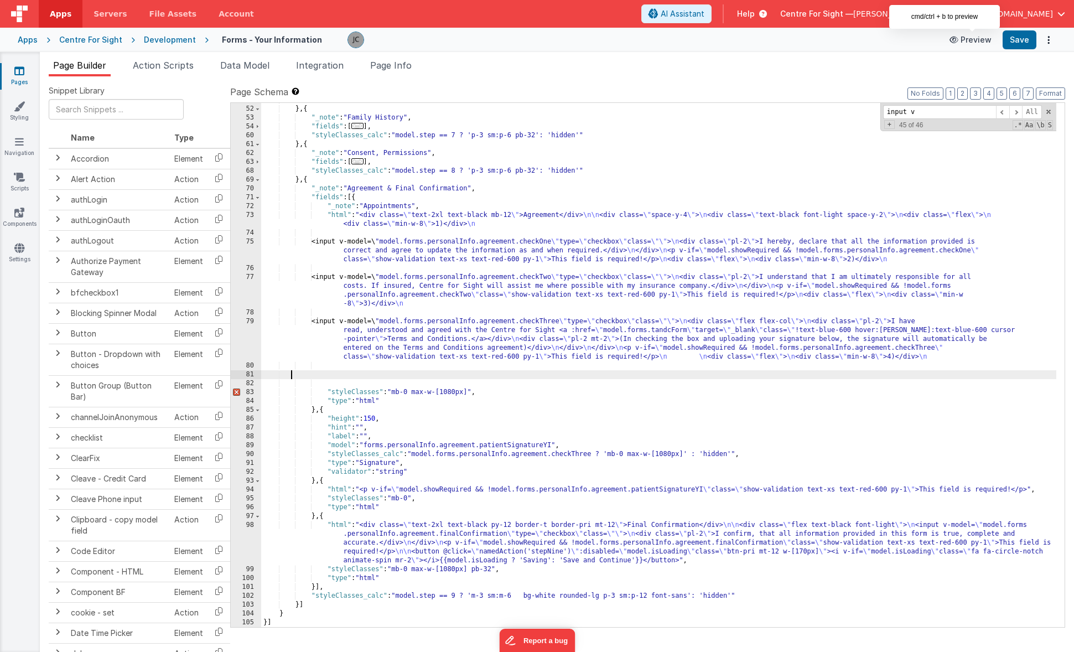
click at [978, 32] on button "Preview" at bounding box center [970, 40] width 55 height 18
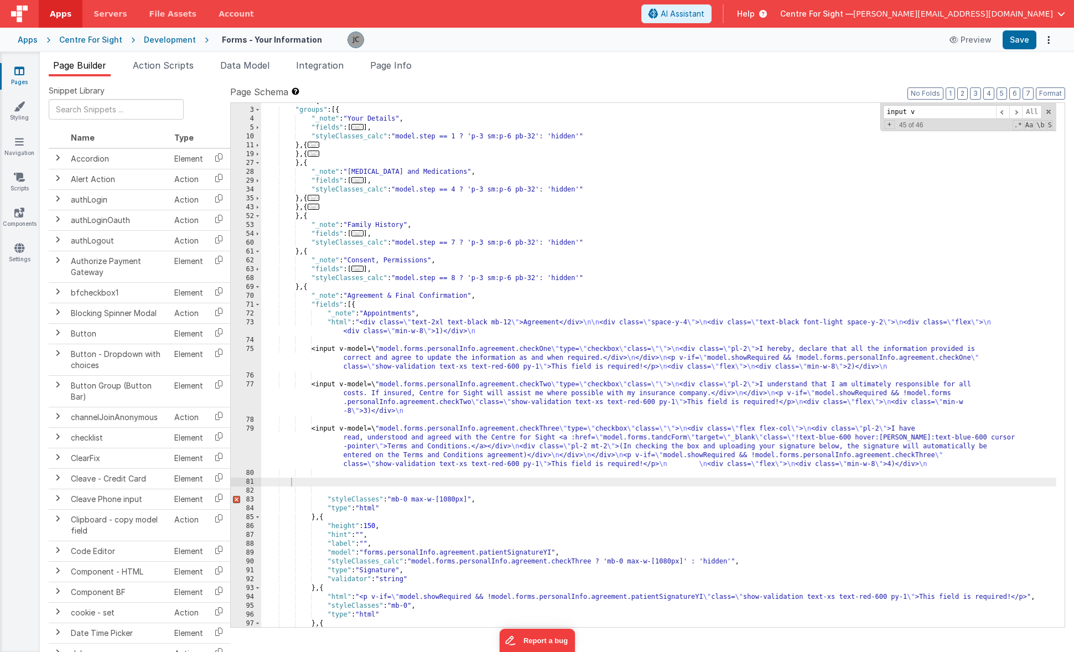
scroll to position [0, 0]
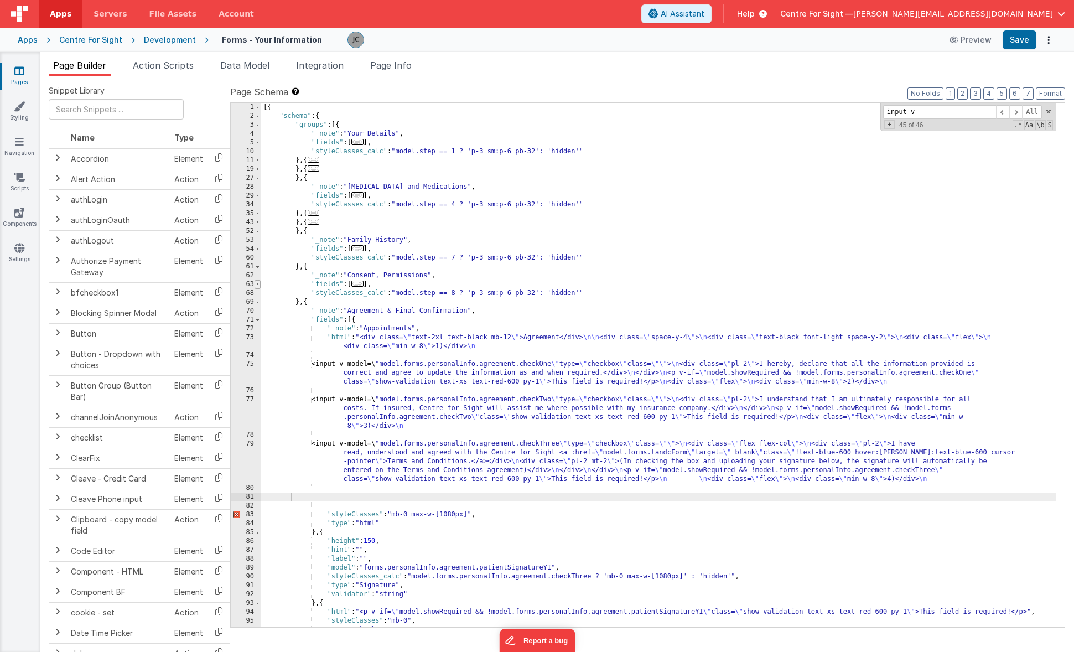
click at [255, 281] on span at bounding box center [258, 284] width 6 height 9
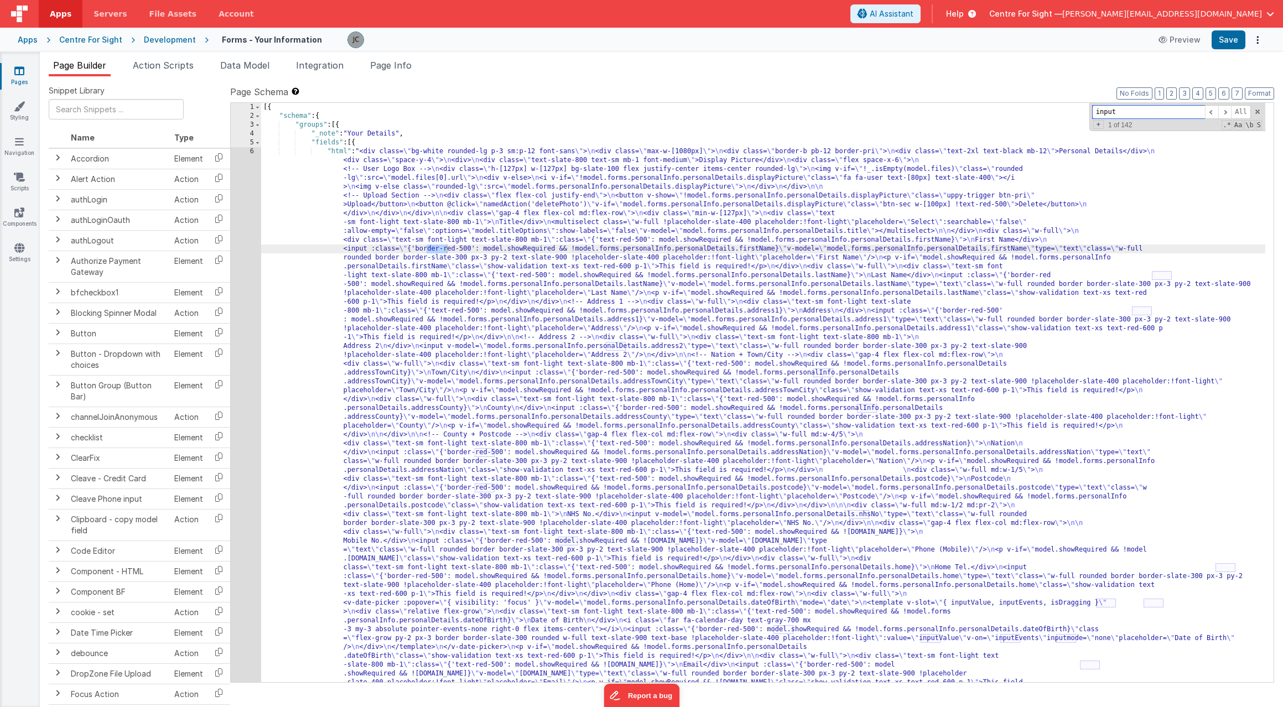
type input "input"
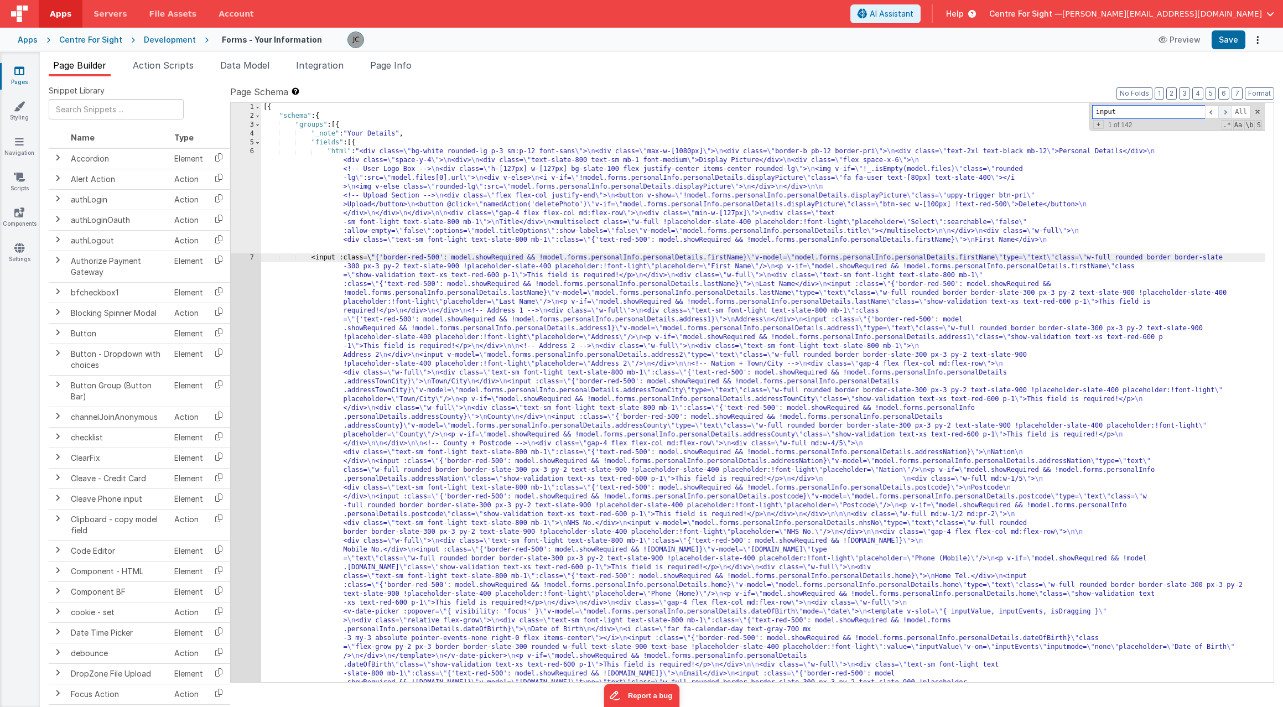
click at [1074, 112] on span at bounding box center [1225, 112] width 13 height 14
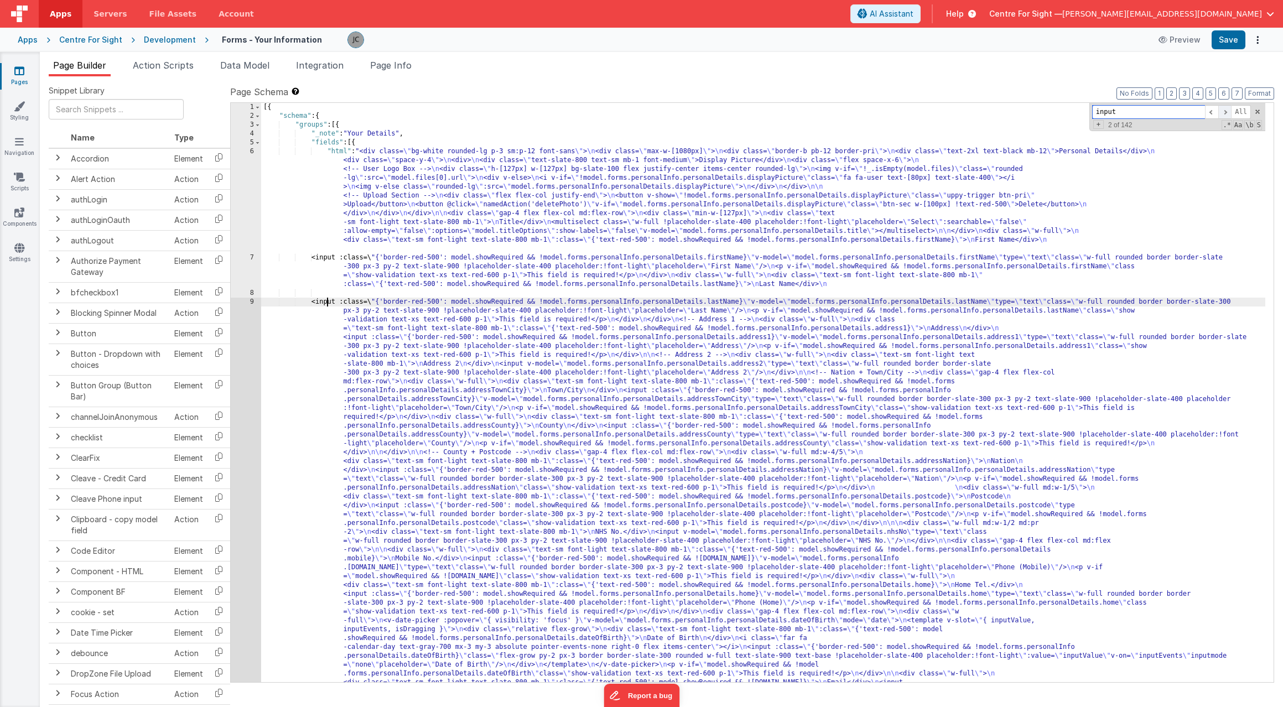
click at [1074, 112] on span at bounding box center [1225, 112] width 13 height 14
drag, startPoint x: 341, startPoint y: 341, endPoint x: 402, endPoint y: 398, distance: 83.8
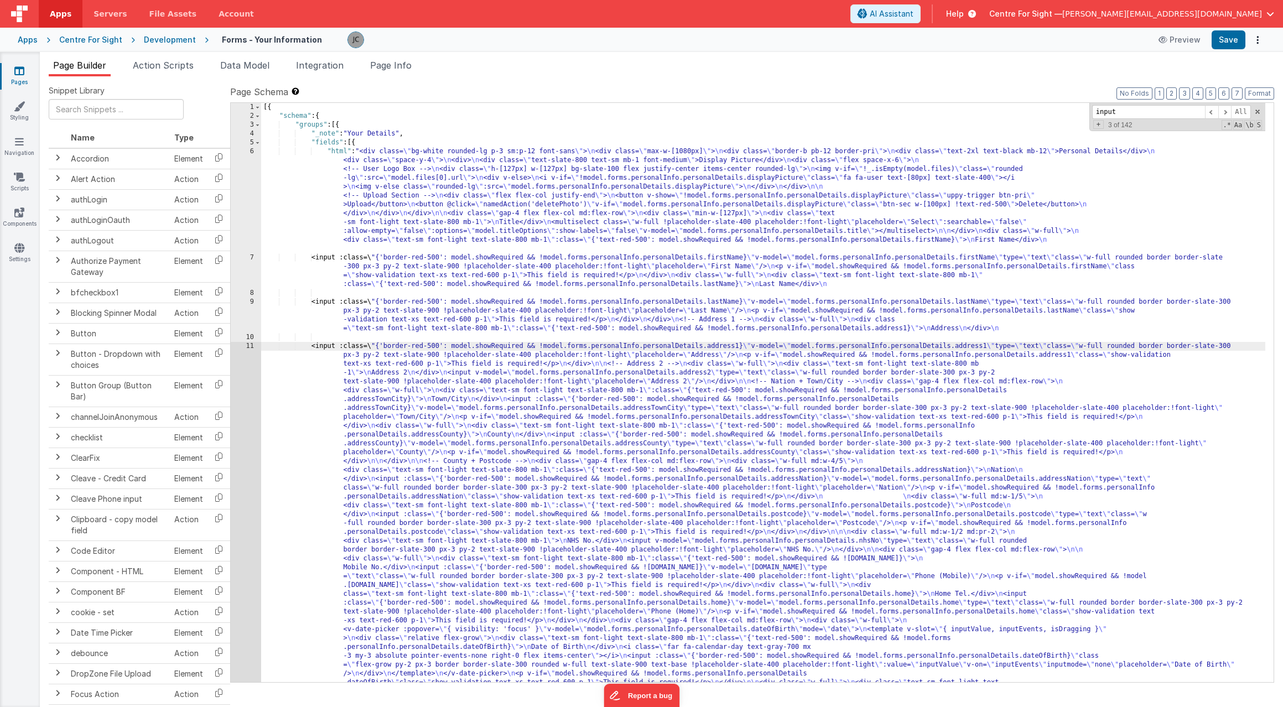
scroll to position [175, 0]
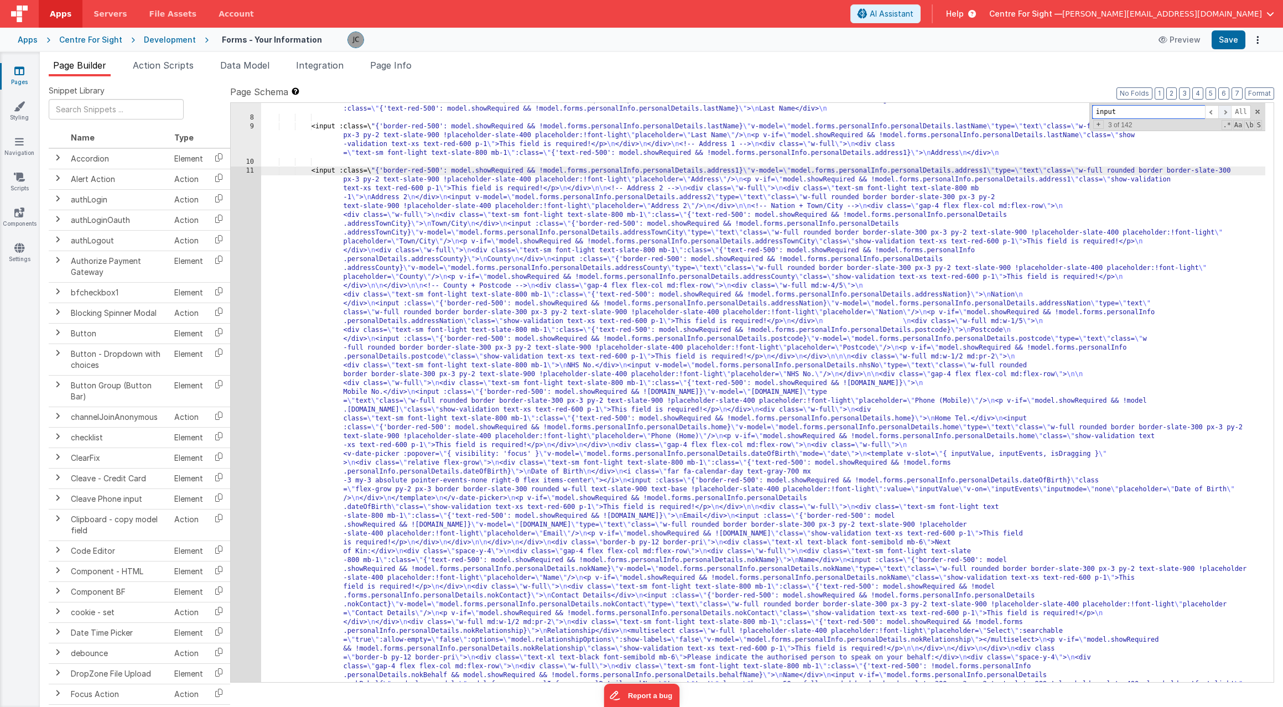
click at [1074, 108] on span at bounding box center [1225, 112] width 13 height 14
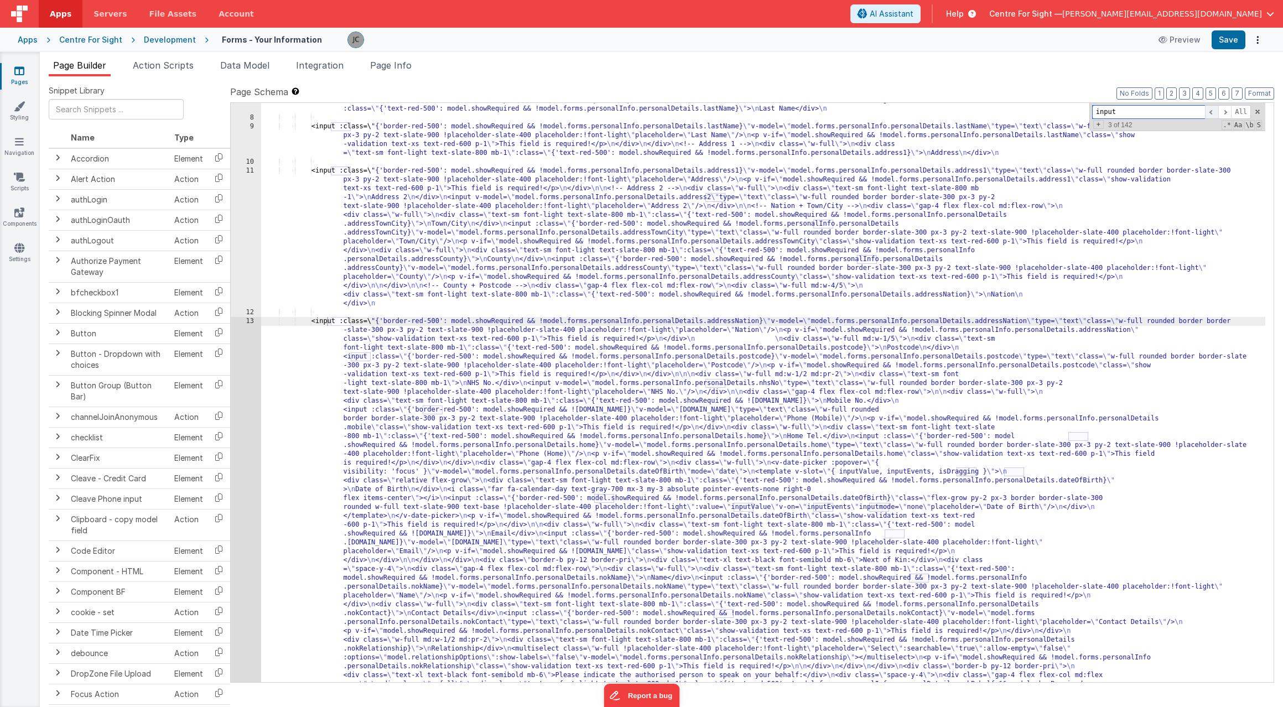
click at [1074, 112] on span at bounding box center [1211, 112] width 13 height 14
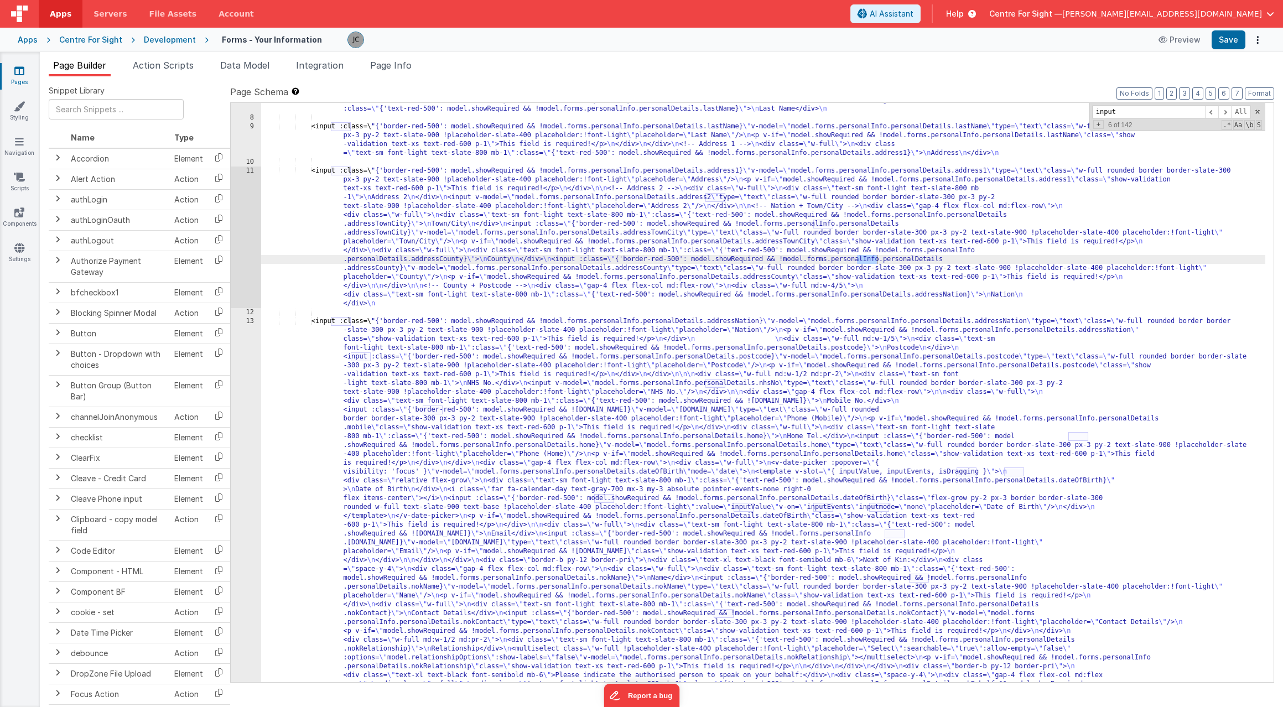
drag, startPoint x: 851, startPoint y: 260, endPoint x: 890, endPoint y: 288, distance: 47.6
click at [851, 260] on div "<input :class=\ "{'border-red-500': model.showRequired && !model.forms.personal…" at bounding box center [763, 682] width 1004 height 1208
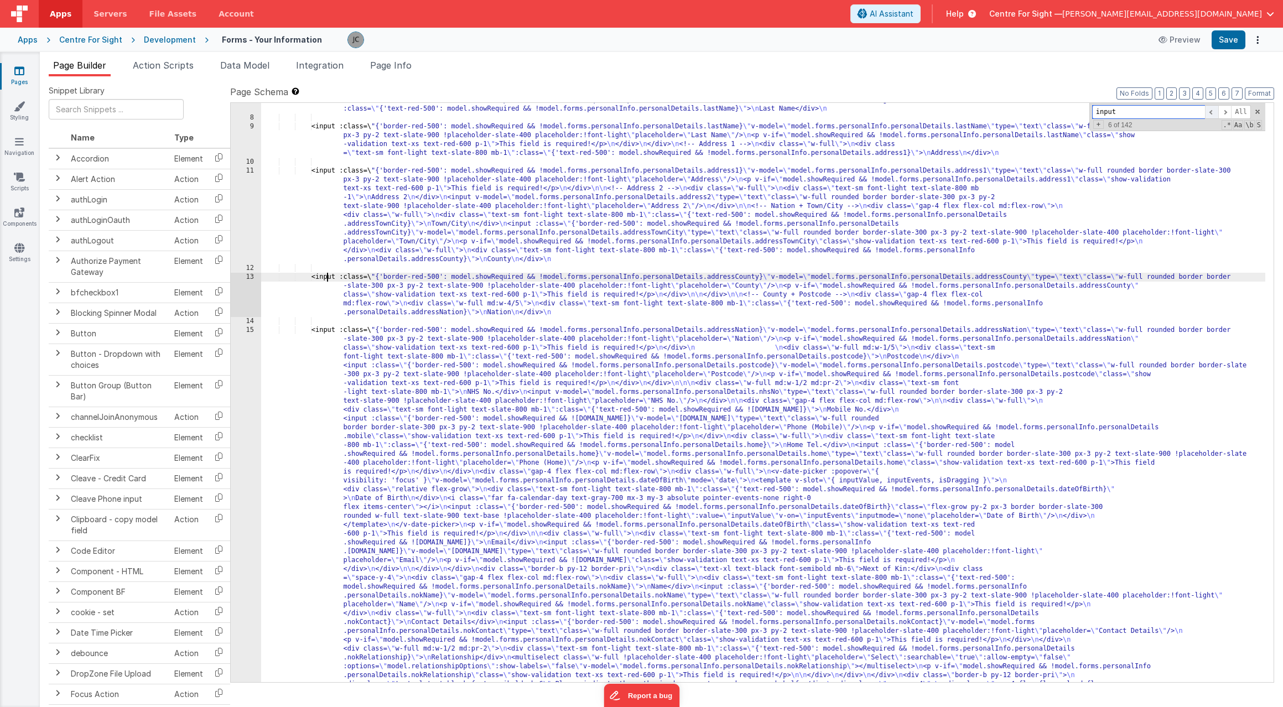
click at [1074, 110] on span at bounding box center [1211, 112] width 13 height 14
drag, startPoint x: 809, startPoint y: 224, endPoint x: 844, endPoint y: 247, distance: 42.4
click at [809, 224] on div "<input :class=\ "{'border-red-500': model.showRequired && !model.forms.personal…" at bounding box center [763, 682] width 1004 height 1208
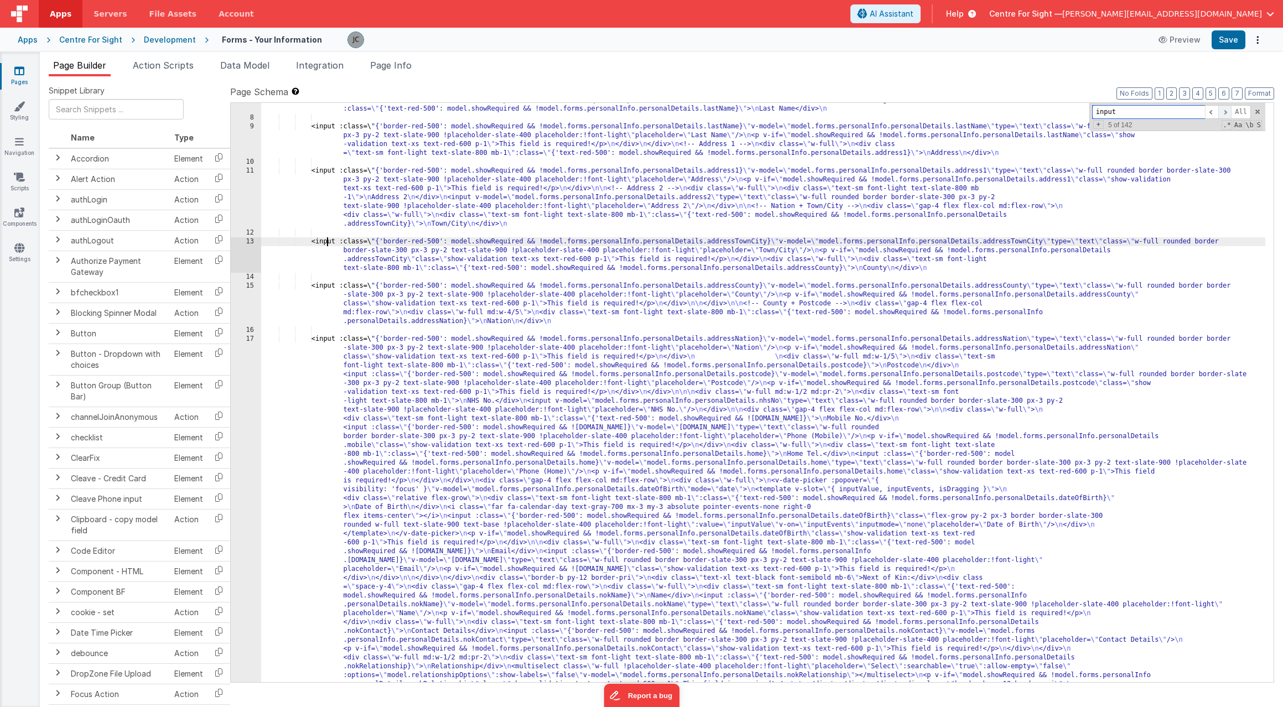
click at [1074, 110] on span at bounding box center [1225, 112] width 13 height 14
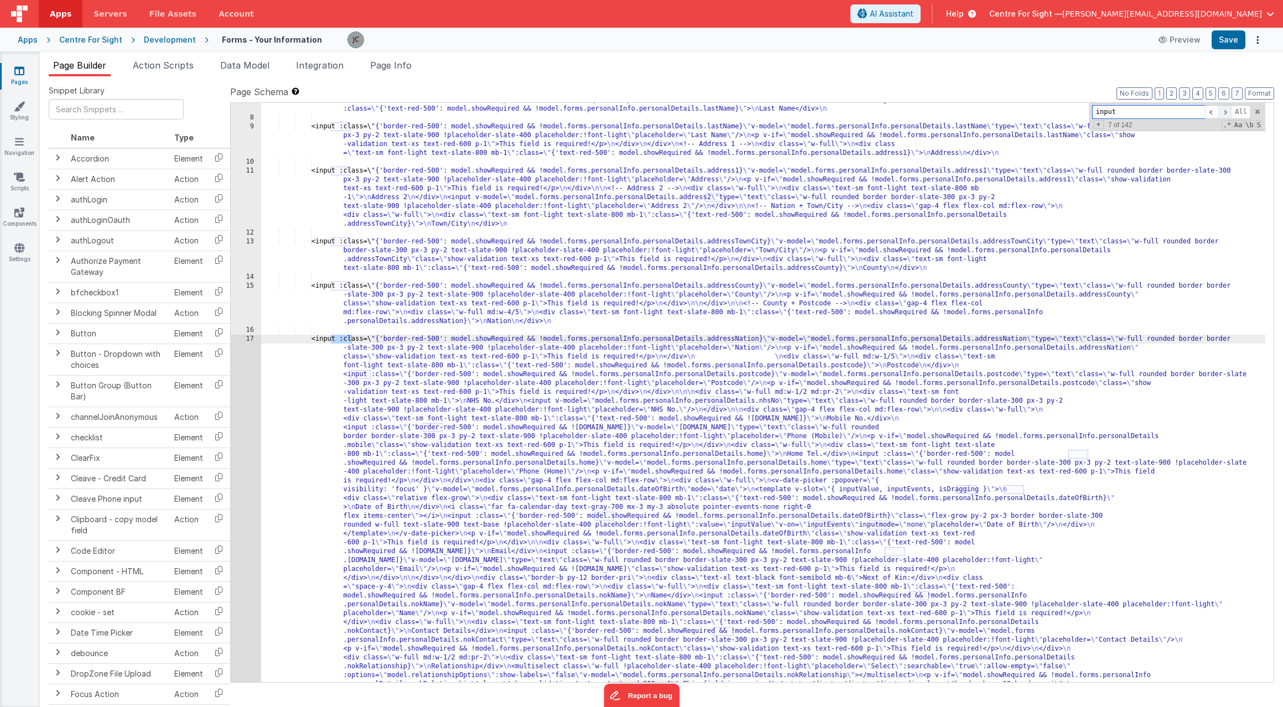
click at [1074, 111] on span at bounding box center [1225, 112] width 13 height 14
click at [343, 375] on div "<input :class=\ "{'border-red-500': model.showRequired && !model.forms.personal…" at bounding box center [763, 682] width 1004 height 1208
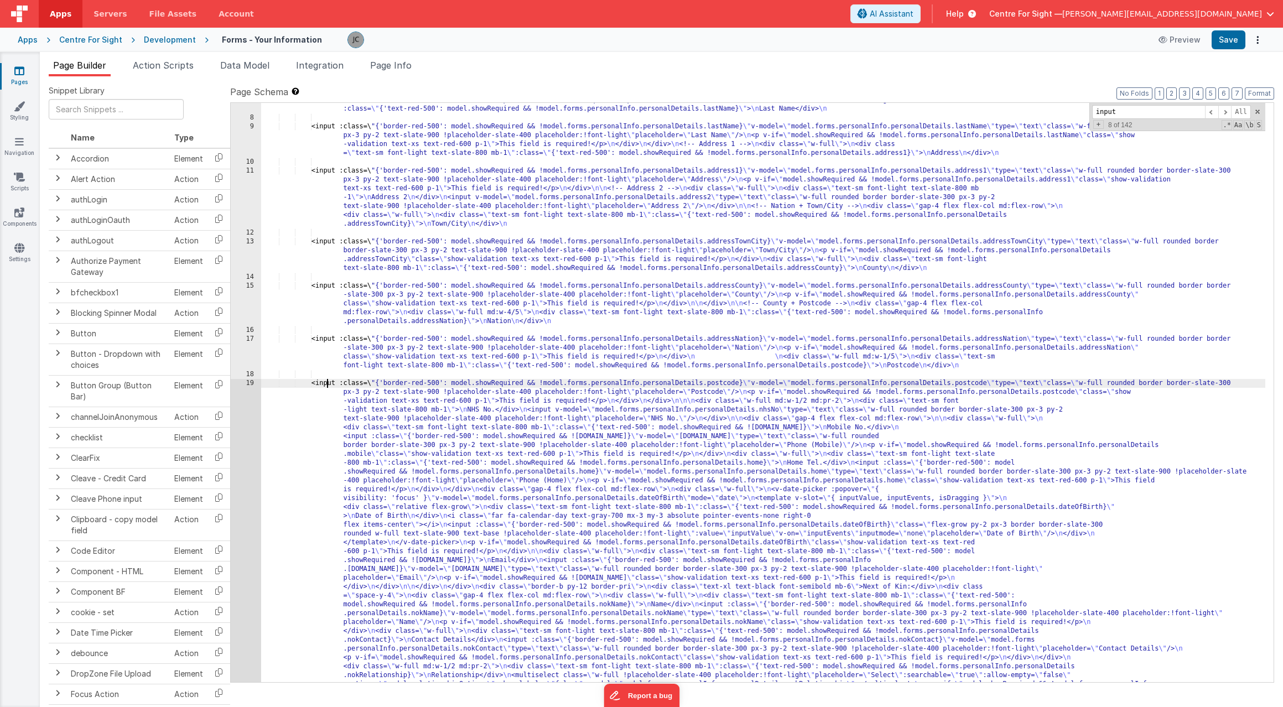
click at [1025, 110] on div "<input :class=\ "{'border-red-500': model.showRequired && !model.forms.personal…" at bounding box center [763, 664] width 1004 height 1173
click at [1074, 111] on span at bounding box center [1258, 112] width 8 height 8
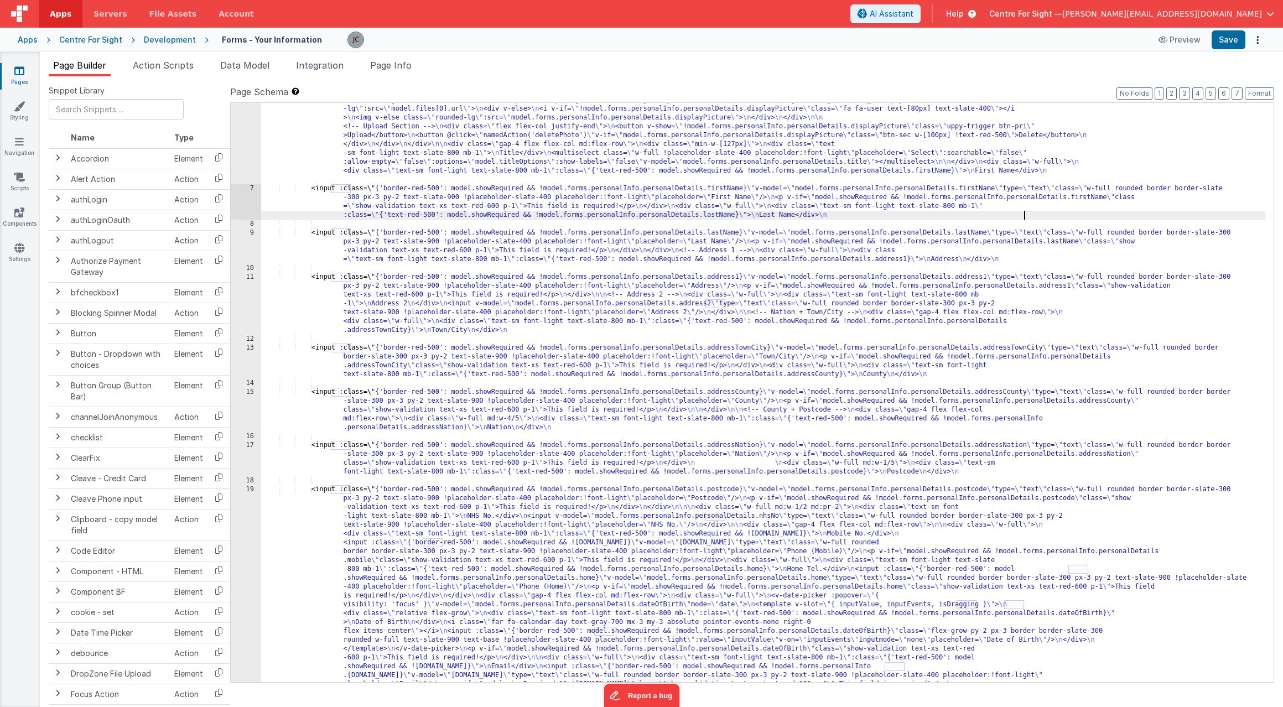
scroll to position [0, 0]
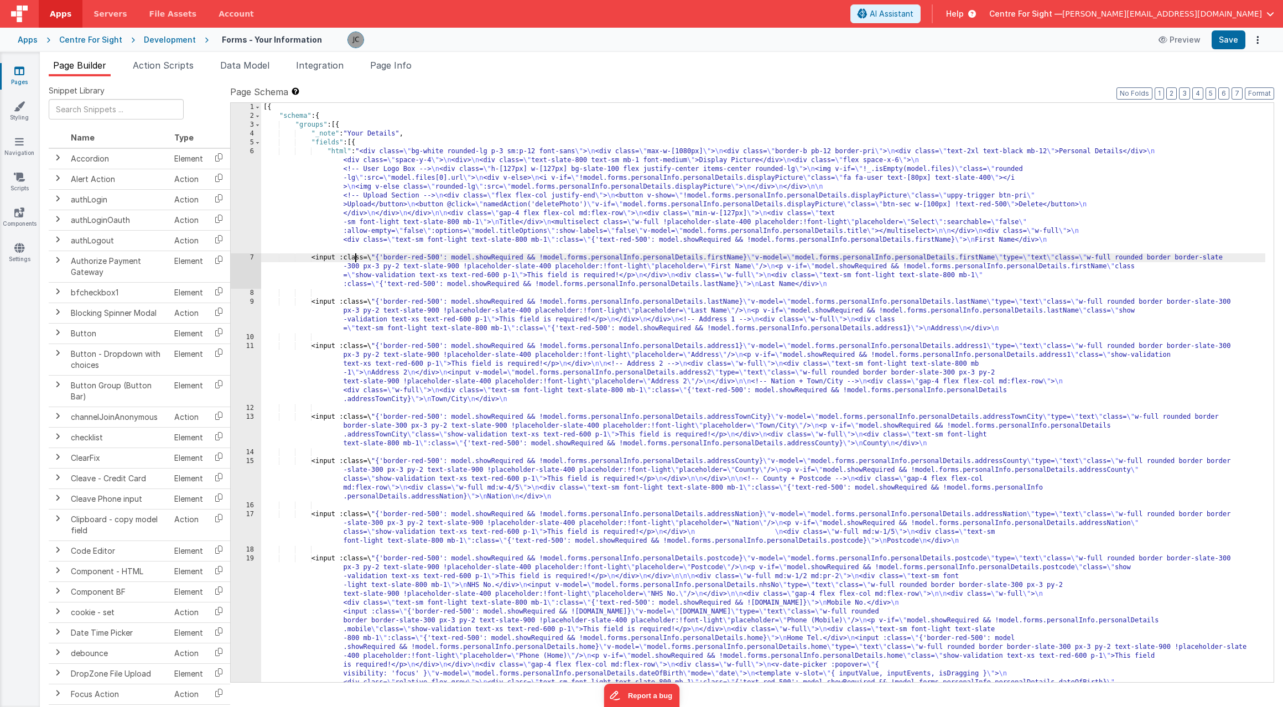
drag, startPoint x: 354, startPoint y: 258, endPoint x: 464, endPoint y: 261, distance: 110.2
click at [354, 258] on div "[{ "schema" : { "groups" : [{ "_note" : "Your Details" , "fields" : [{ "html" :…" at bounding box center [763, 676] width 1004 height 1146
click at [1074, 112] on span at bounding box center [1211, 112] width 13 height 14
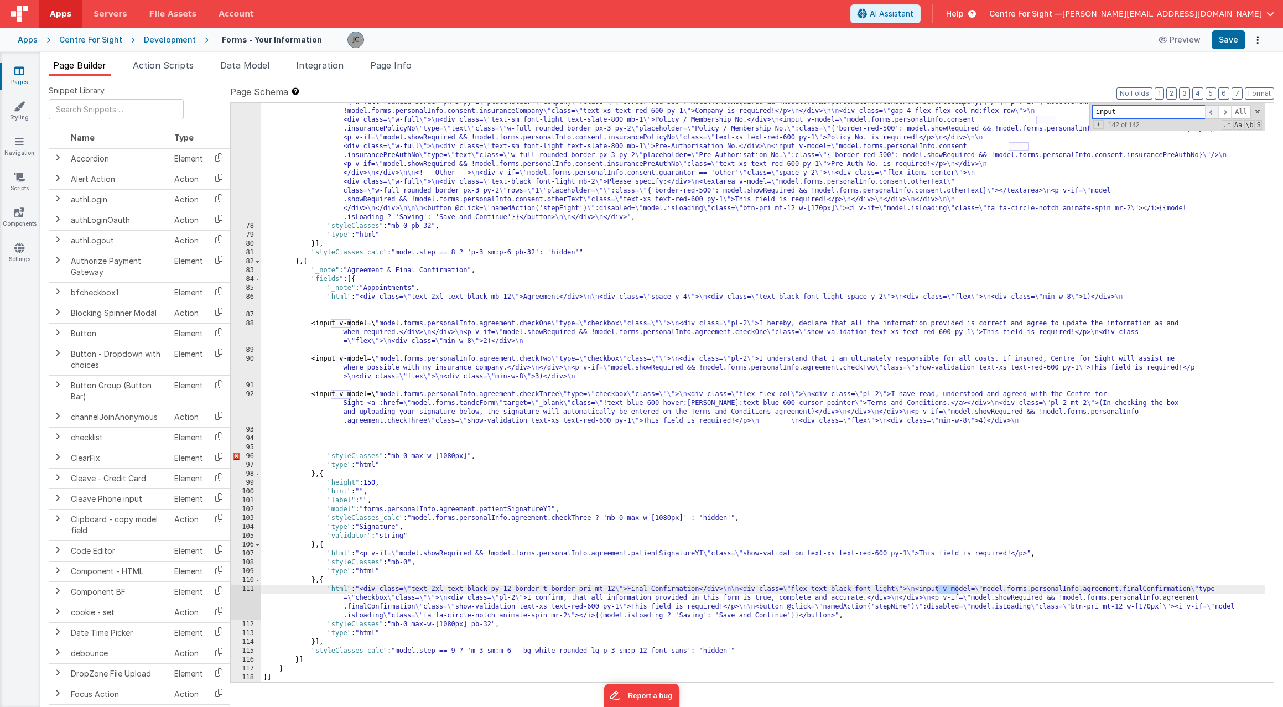
scroll to position [1510, 0]
click at [1074, 111] on span at bounding box center [1225, 112] width 13 height 14
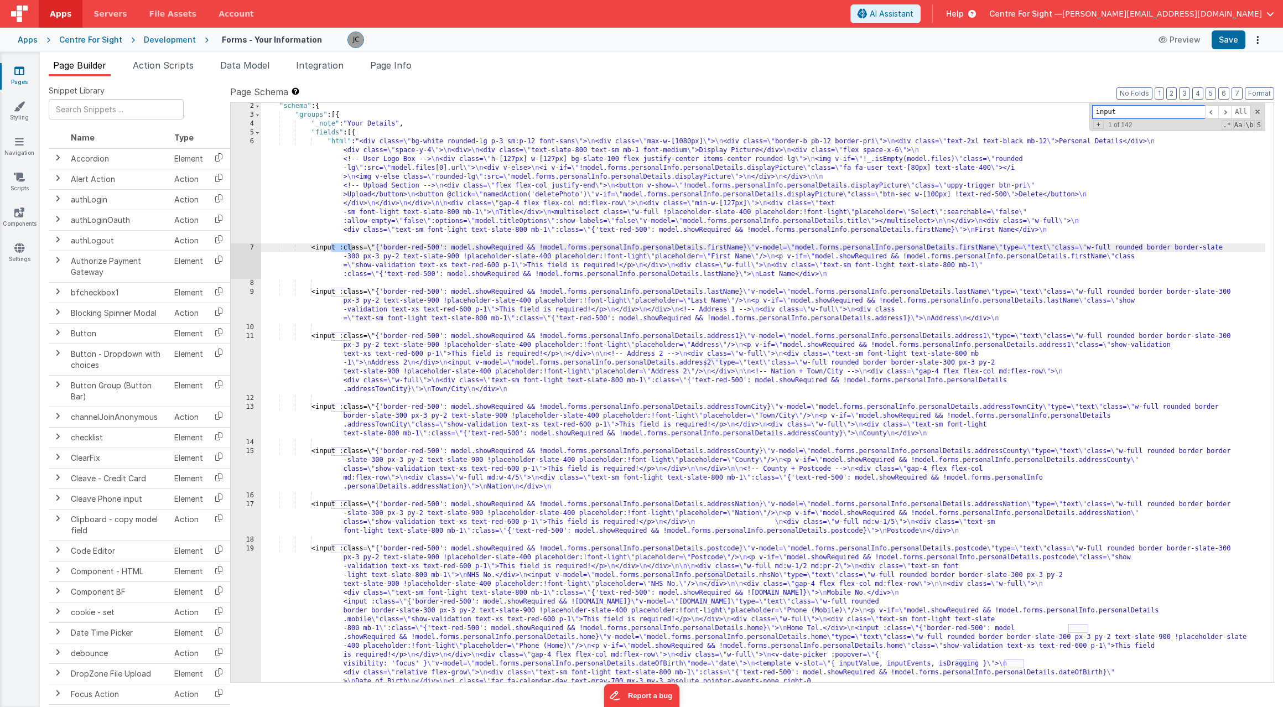
scroll to position [20, 0]
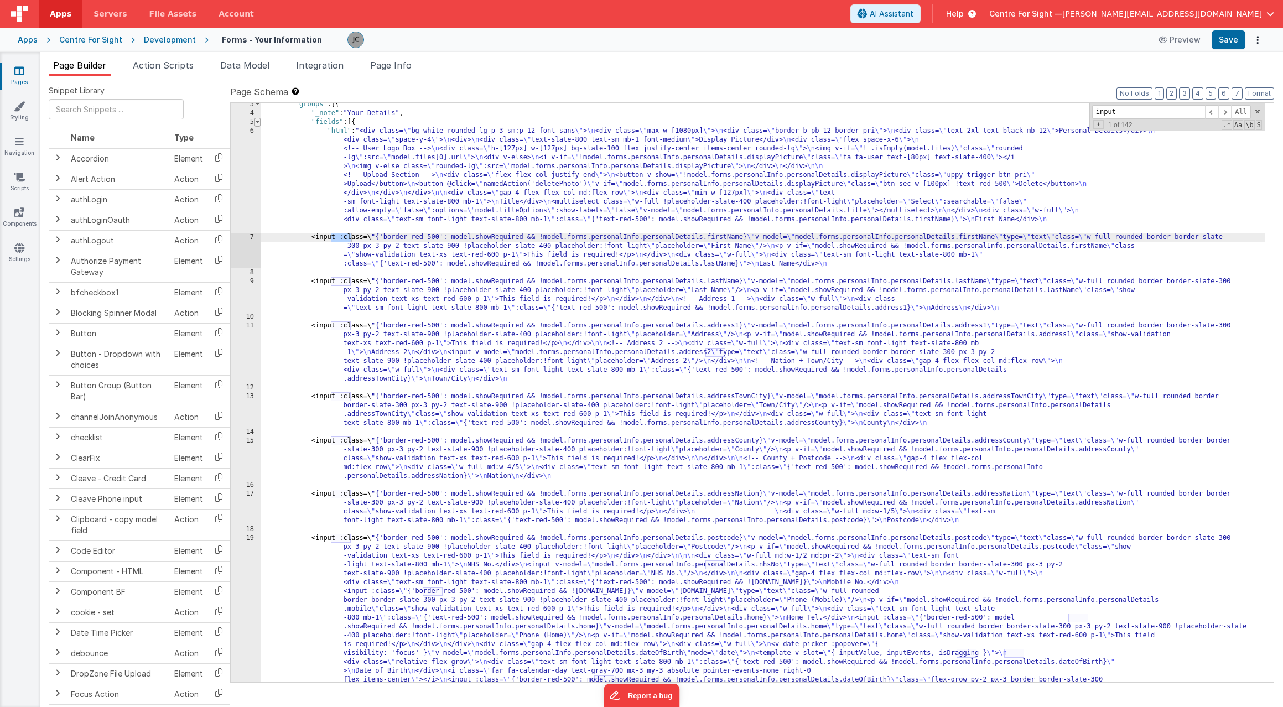
click at [256, 123] on span at bounding box center [258, 122] width 6 height 9
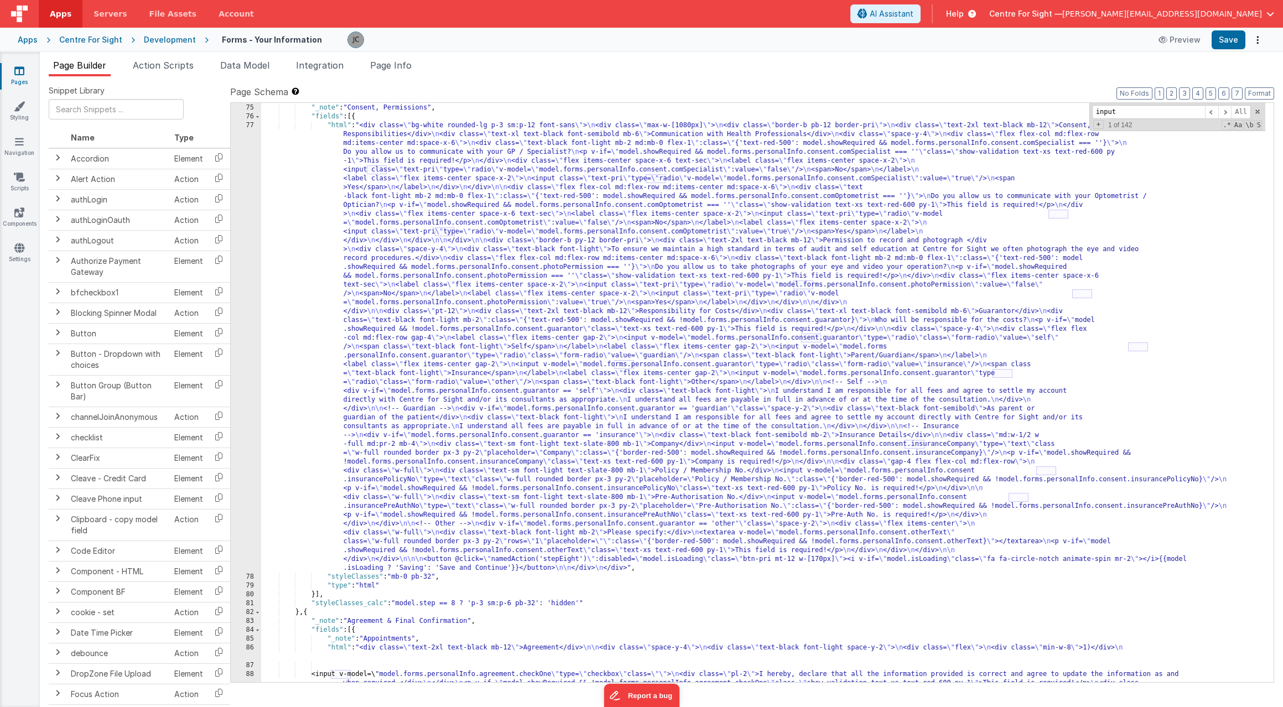
scroll to position [168, 0]
click at [430, 235] on div "} , { "_note" : "Consent, Permissions" , "fields" : [{ "html" : "<div class= \"…" at bounding box center [763, 402] width 1004 height 615
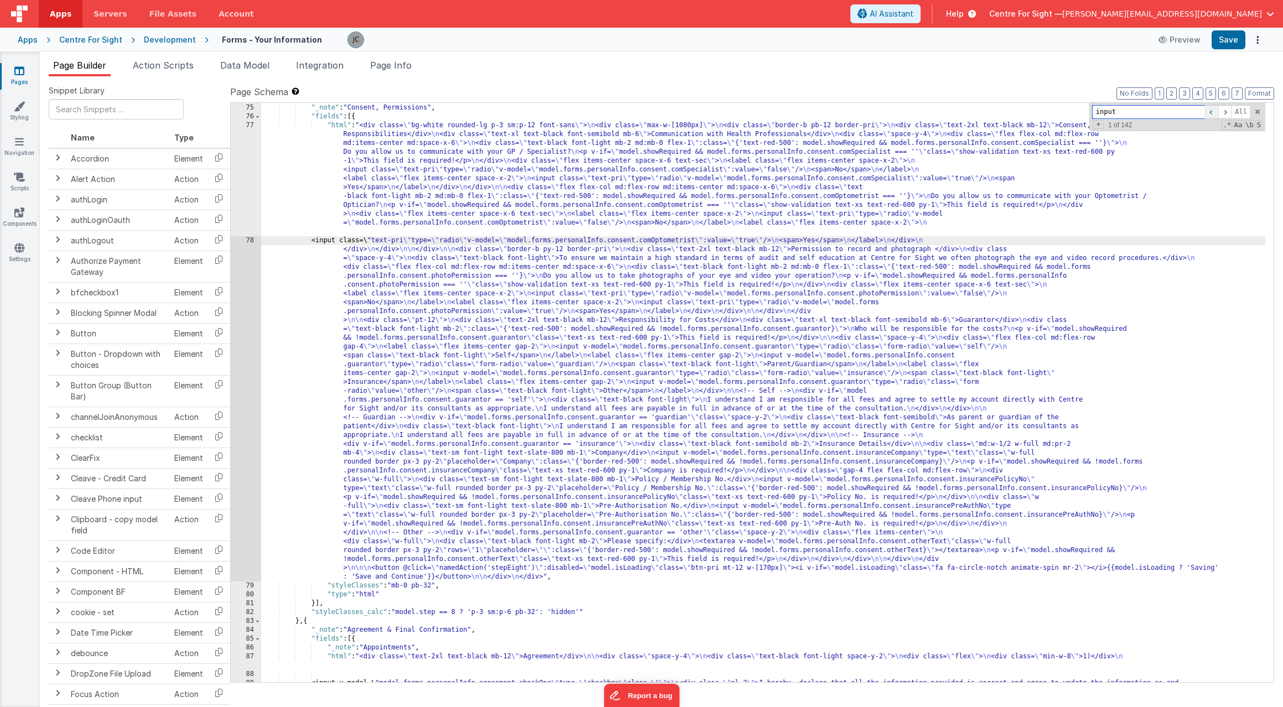
click at [1074, 112] on span at bounding box center [1211, 112] width 13 height 14
drag, startPoint x: 1044, startPoint y: 217, endPoint x: 1078, endPoint y: 244, distance: 43.3
click at [1044, 217] on div "} , { "_note" : "Consent, Permissions" , "fields" : [{ "html" : "<div class= \"…" at bounding box center [763, 402] width 1004 height 615
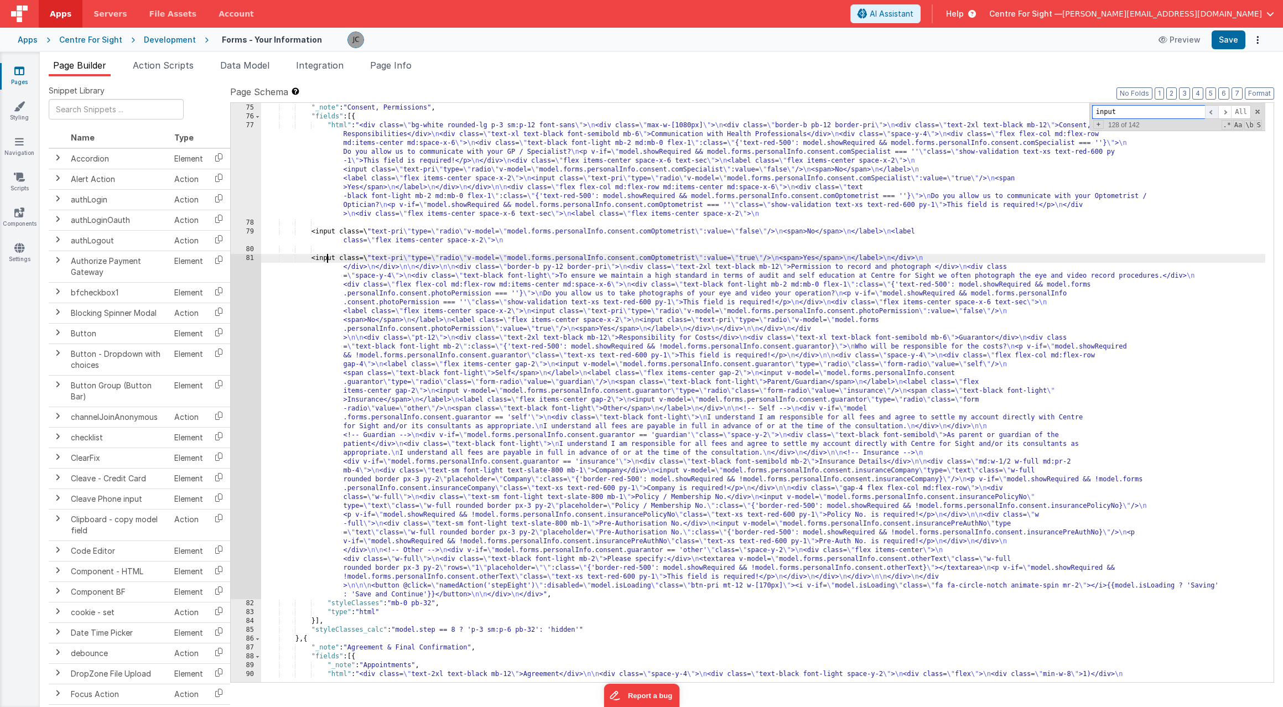
click at [1074, 109] on span at bounding box center [1211, 112] width 13 height 14
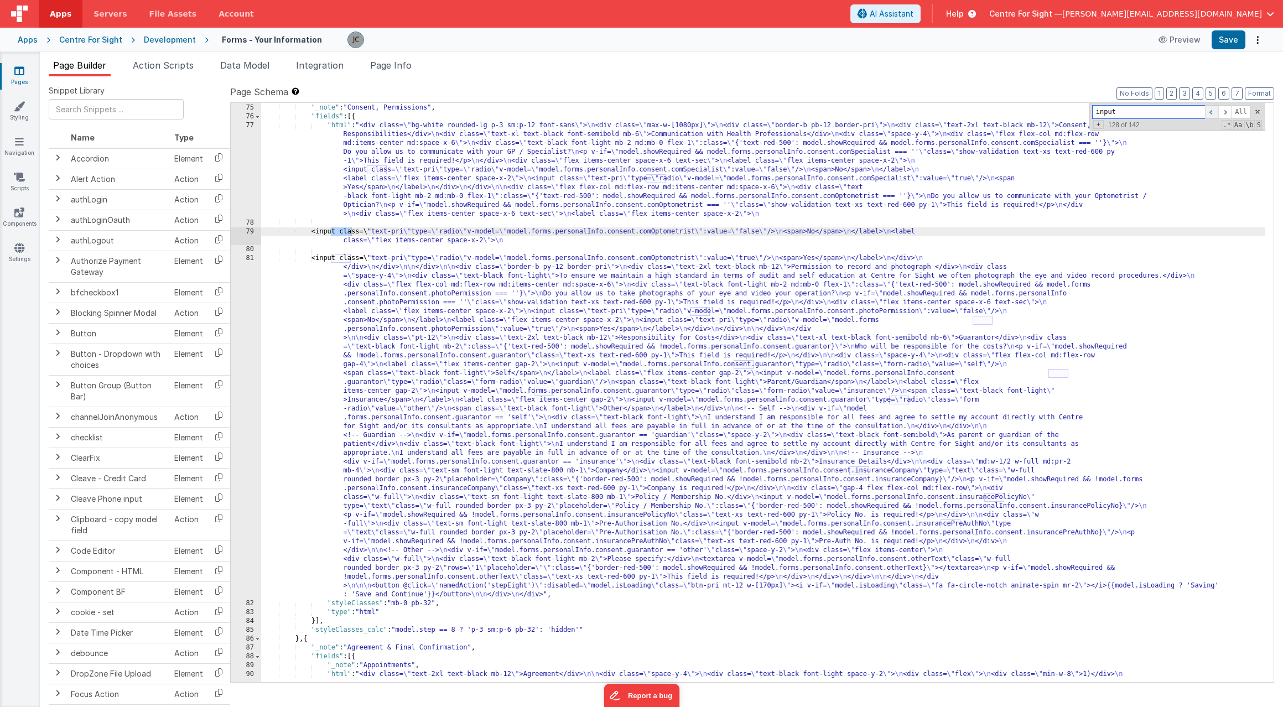
click at [1074, 109] on span at bounding box center [1211, 112] width 13 height 14
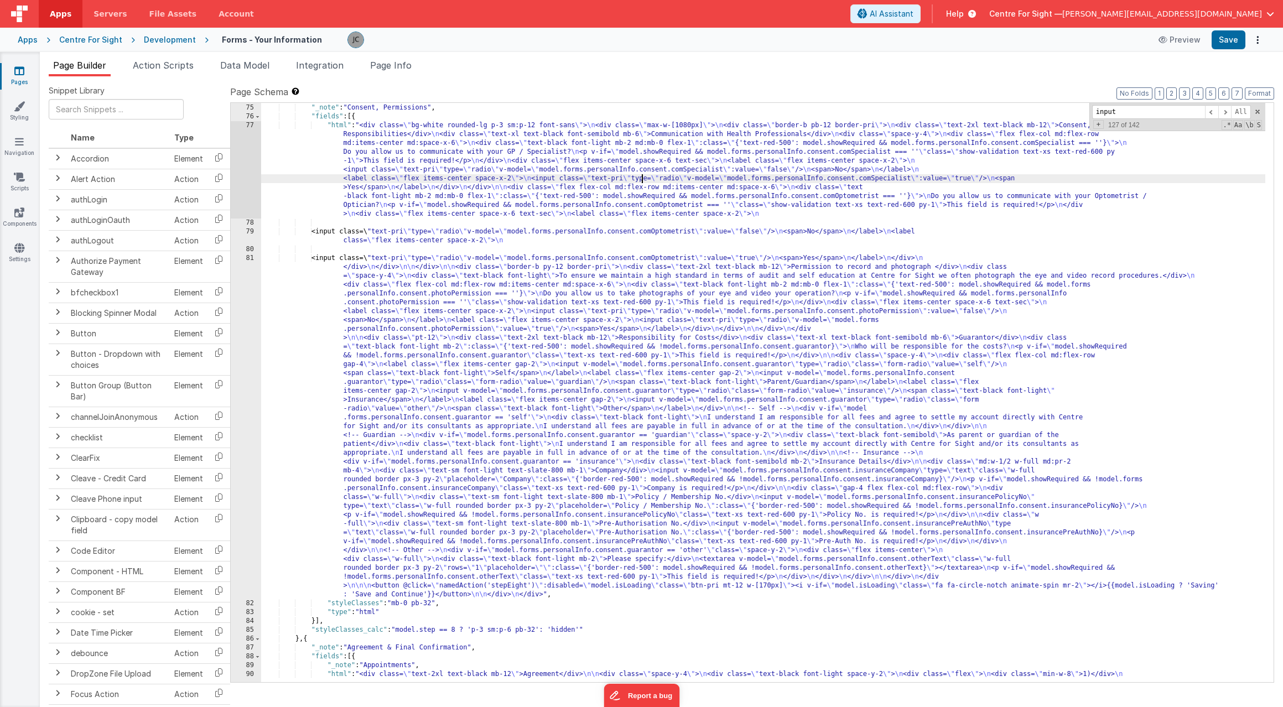
drag, startPoint x: 641, startPoint y: 179, endPoint x: 688, endPoint y: 212, distance: 57.6
click at [641, 179] on div "} , { "_note" : "Consent, Permissions" , "fields" : [{ "html" : "<div class= \"…" at bounding box center [763, 398] width 1004 height 606
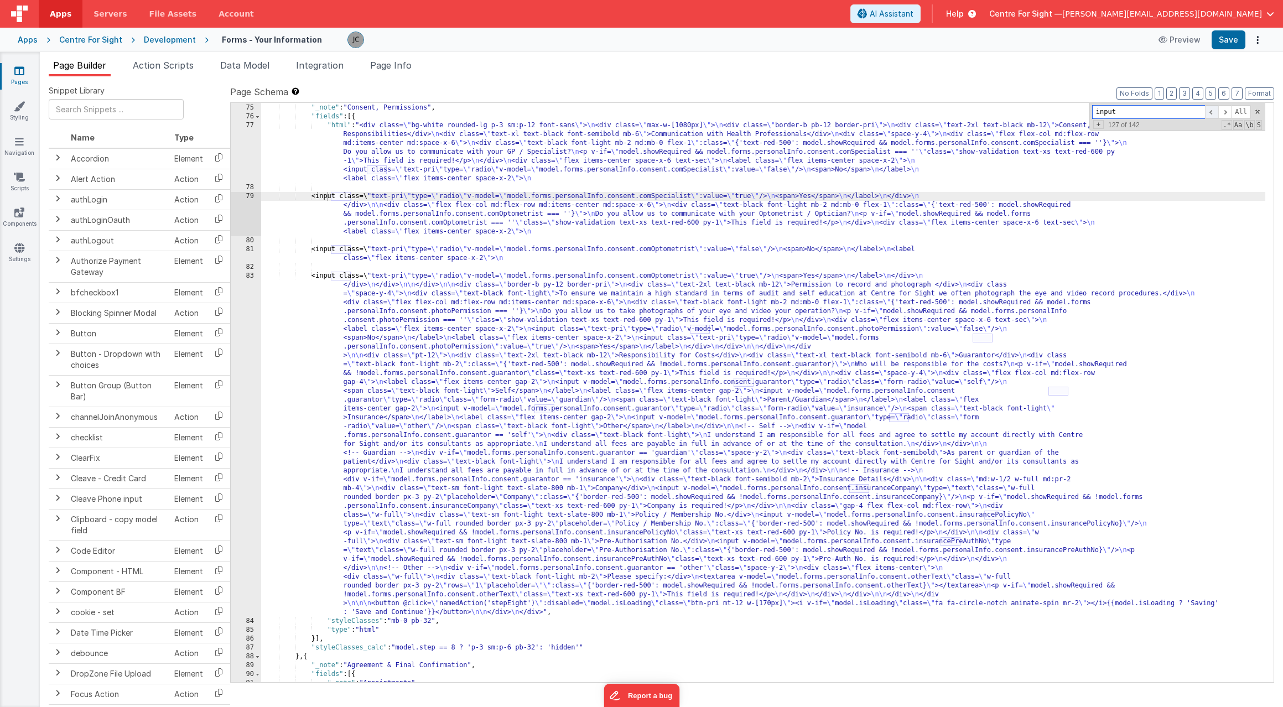
click at [1074, 113] on span at bounding box center [1211, 112] width 13 height 14
click at [359, 169] on div "} , { "_note" : "Consent, Permissions" , "fields" : [{ "html" : "<div class= \"…" at bounding box center [763, 393] width 1004 height 597
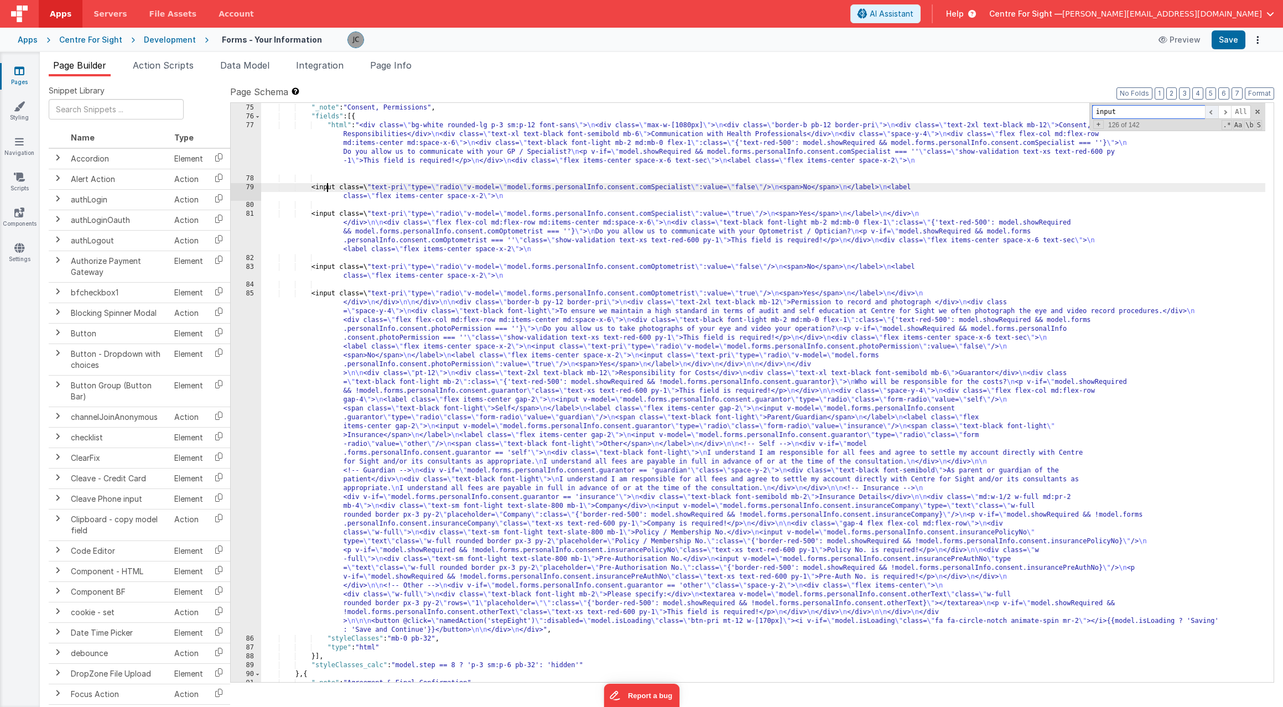
click at [1074, 113] on span at bounding box center [1211, 112] width 13 height 14
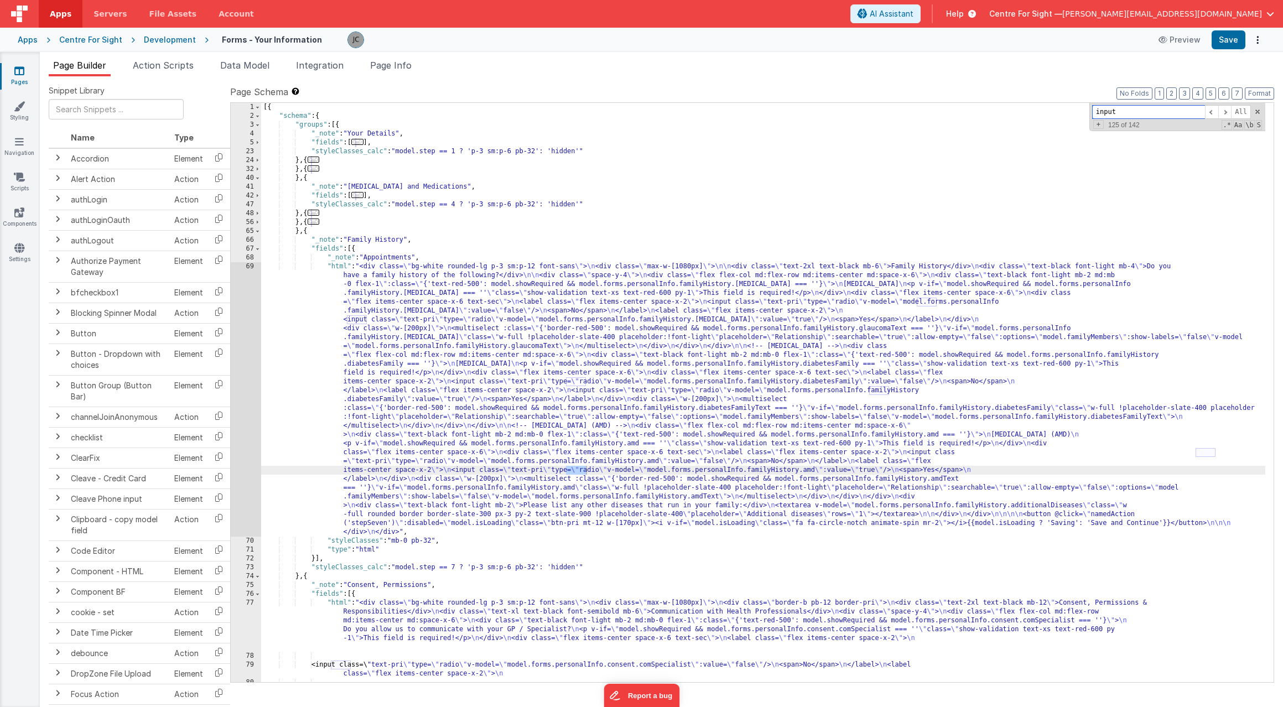
scroll to position [0, 0]
click at [255, 251] on span at bounding box center [258, 249] width 6 height 9
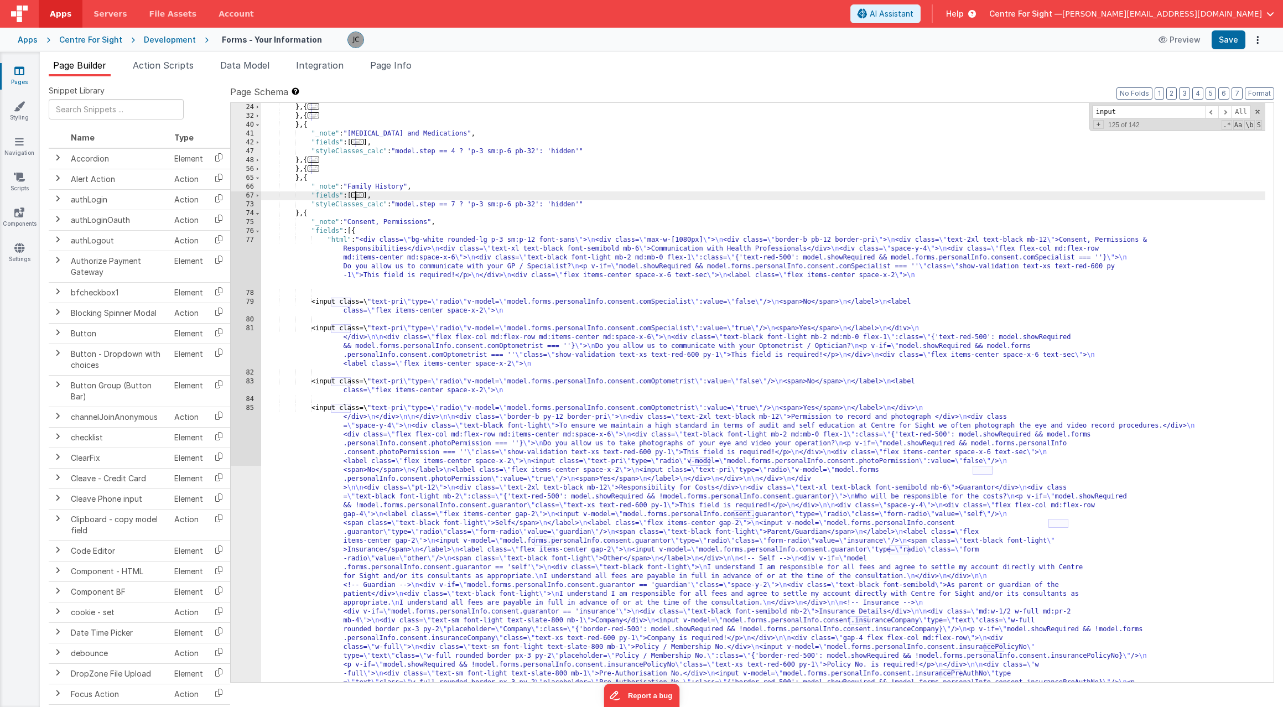
scroll to position [149, 0]
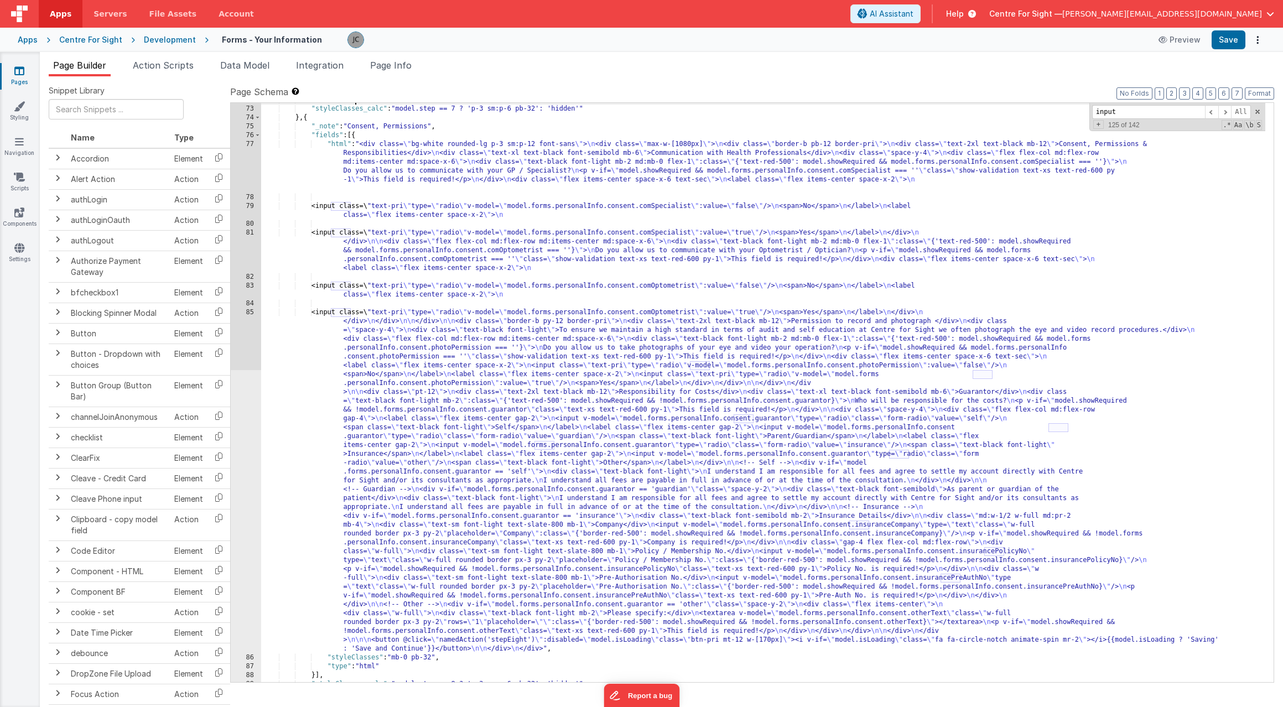
click at [412, 293] on div ""fields" : [ ... ] , "styleClasses_calc" : "model.step == 7 ? 'p-3 sm:p-6 pb-32…" at bounding box center [763, 394] width 1004 height 597
click at [412, 315] on div ""fields" : [ ... ] , "styleClasses_calc" : "model.step == 7 ? 'p-3 sm:p-6 pb-32…" at bounding box center [763, 394] width 1004 height 597
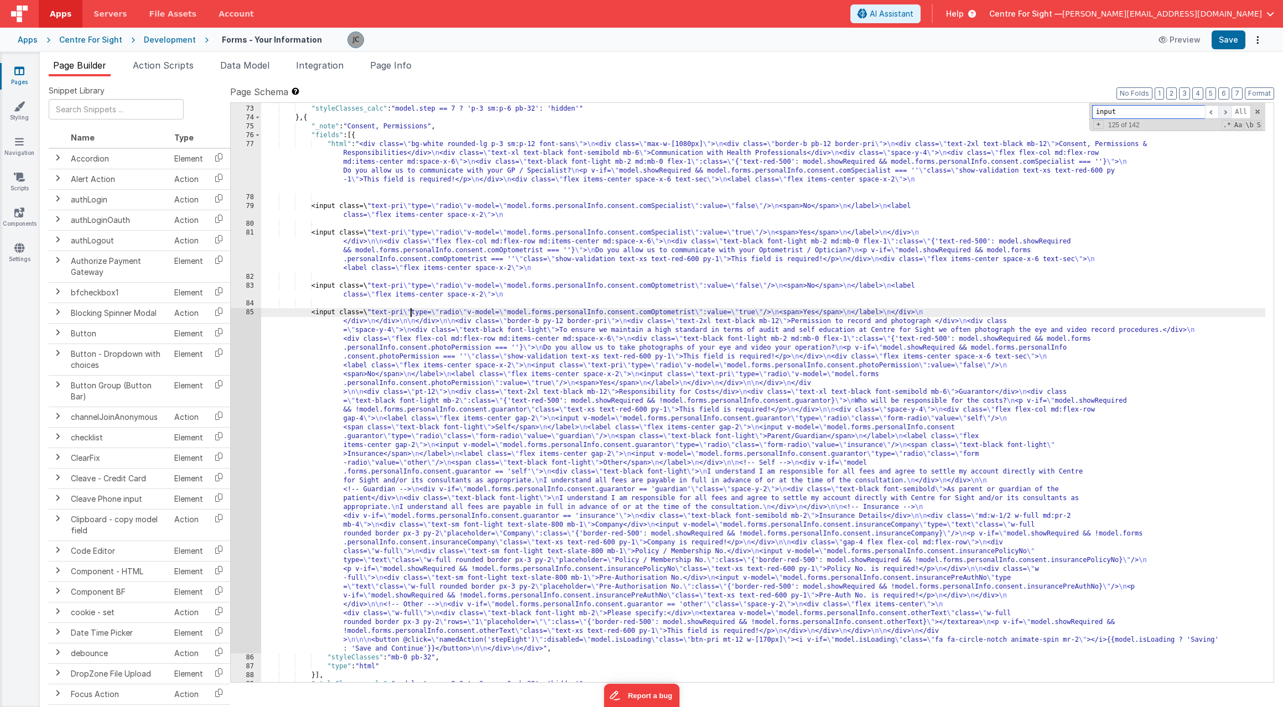
click at [1074, 110] on span at bounding box center [1225, 112] width 13 height 14
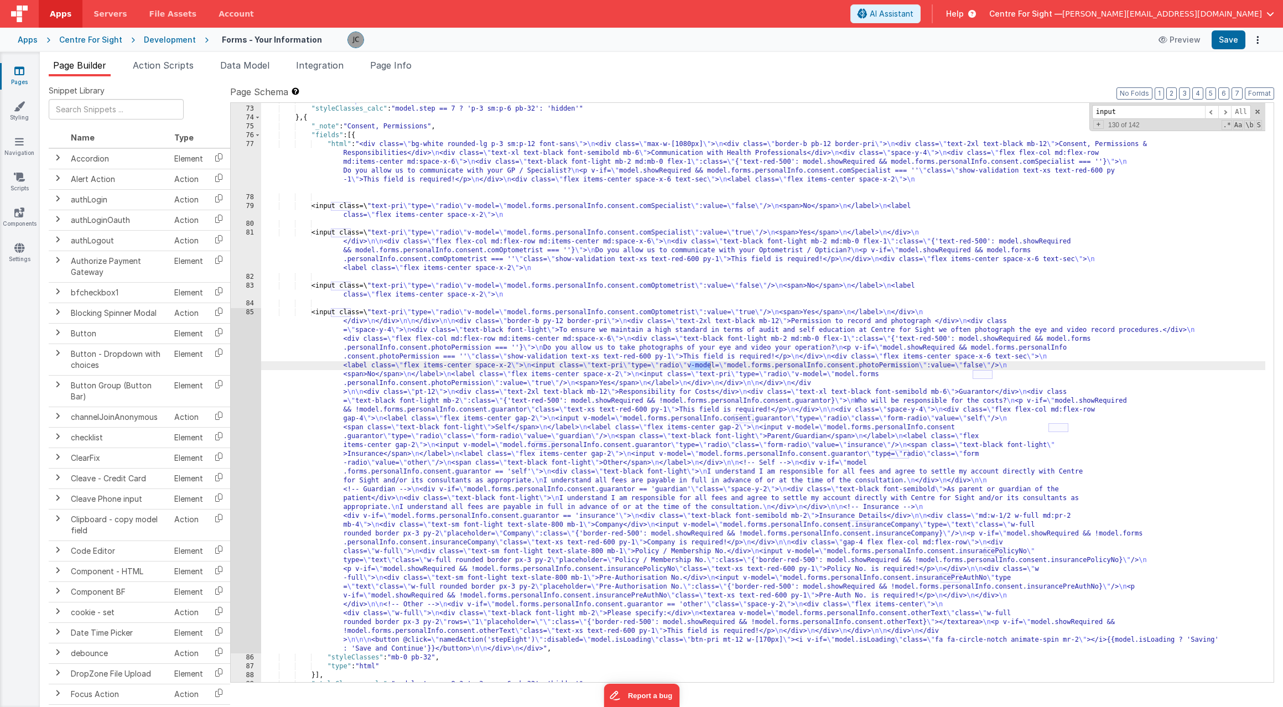
click at [685, 367] on div ""fields" : [ ... ] , "styleClasses_calc" : "model.step == 7 ? 'p-3 sm:p-6 pb-32…" at bounding box center [763, 394] width 1004 height 597
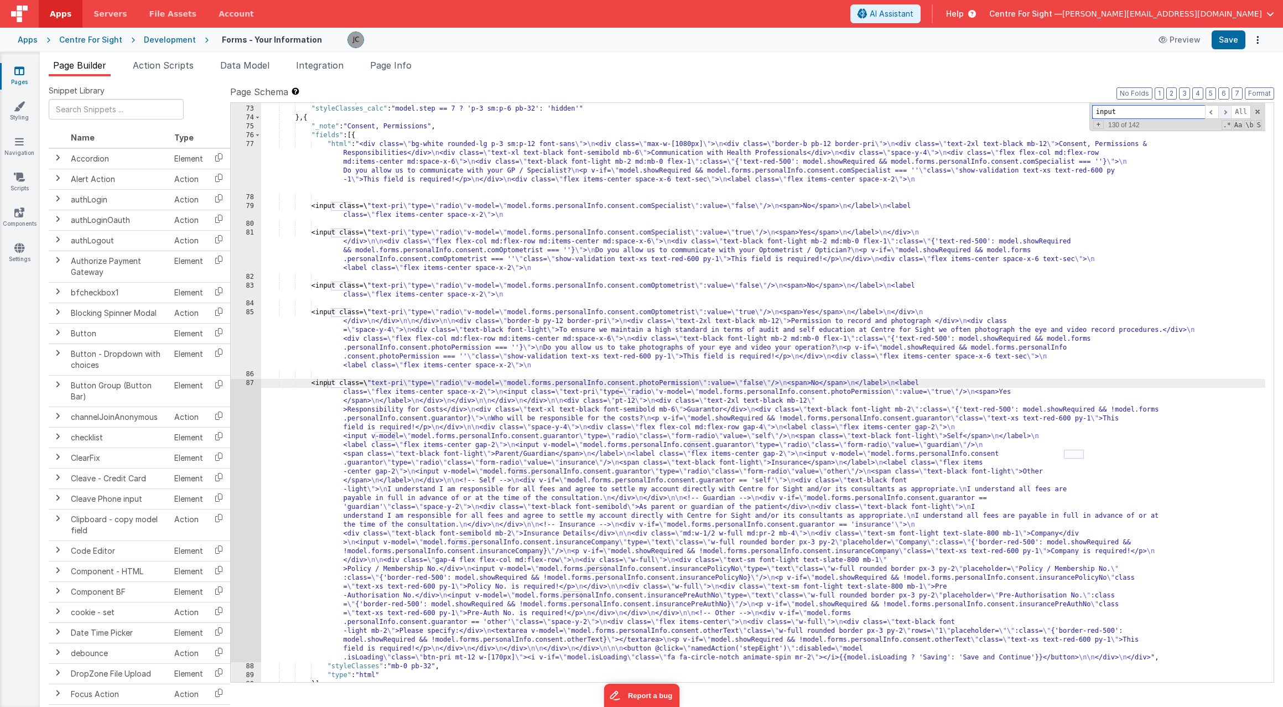
click at [1074, 114] on span at bounding box center [1225, 112] width 13 height 14
click at [613, 392] on div ""fields" : [ ... ] , "styleClasses_calc" : "model.step == 7 ? 'p-3 sm:p-6 pb-32…" at bounding box center [763, 394] width 1004 height 597
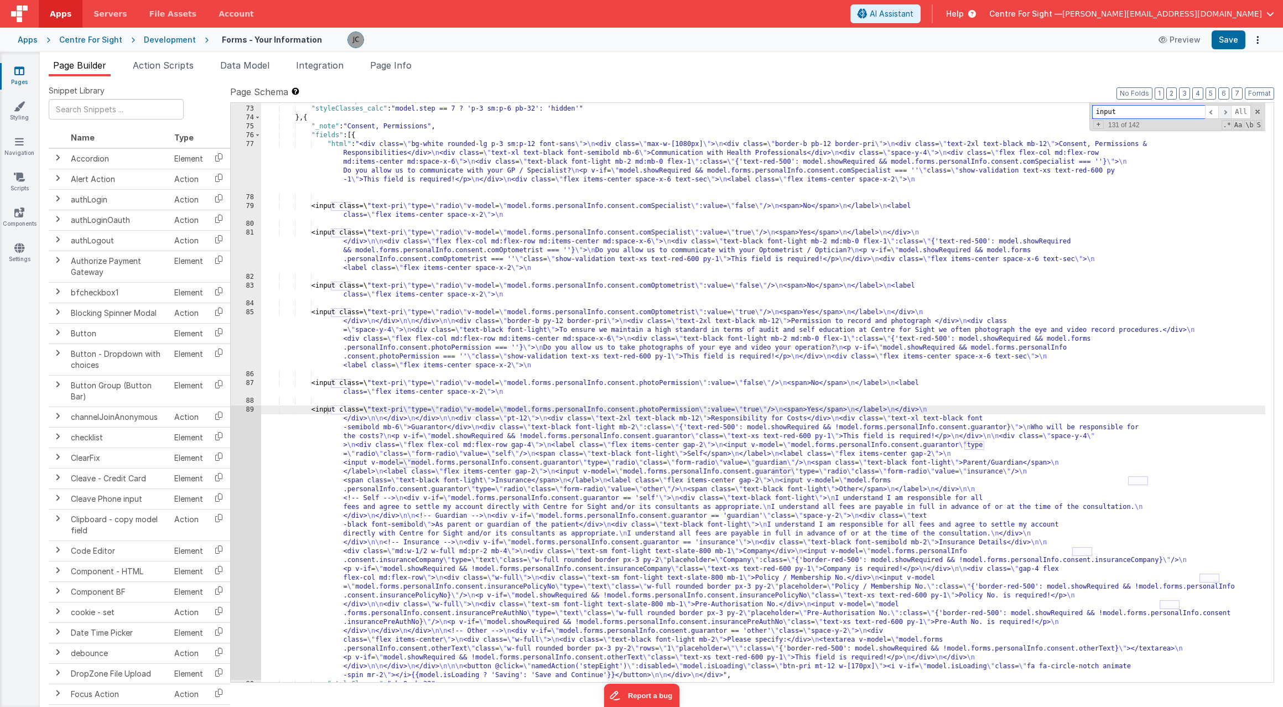
click at [1074, 111] on span at bounding box center [1225, 112] width 13 height 14
click at [959, 447] on div ""fields" : [ ... ] , "styleClasses_calc" : "model.step == 7 ? 'p-3 sm:p-6 pb-32…" at bounding box center [763, 394] width 1004 height 597
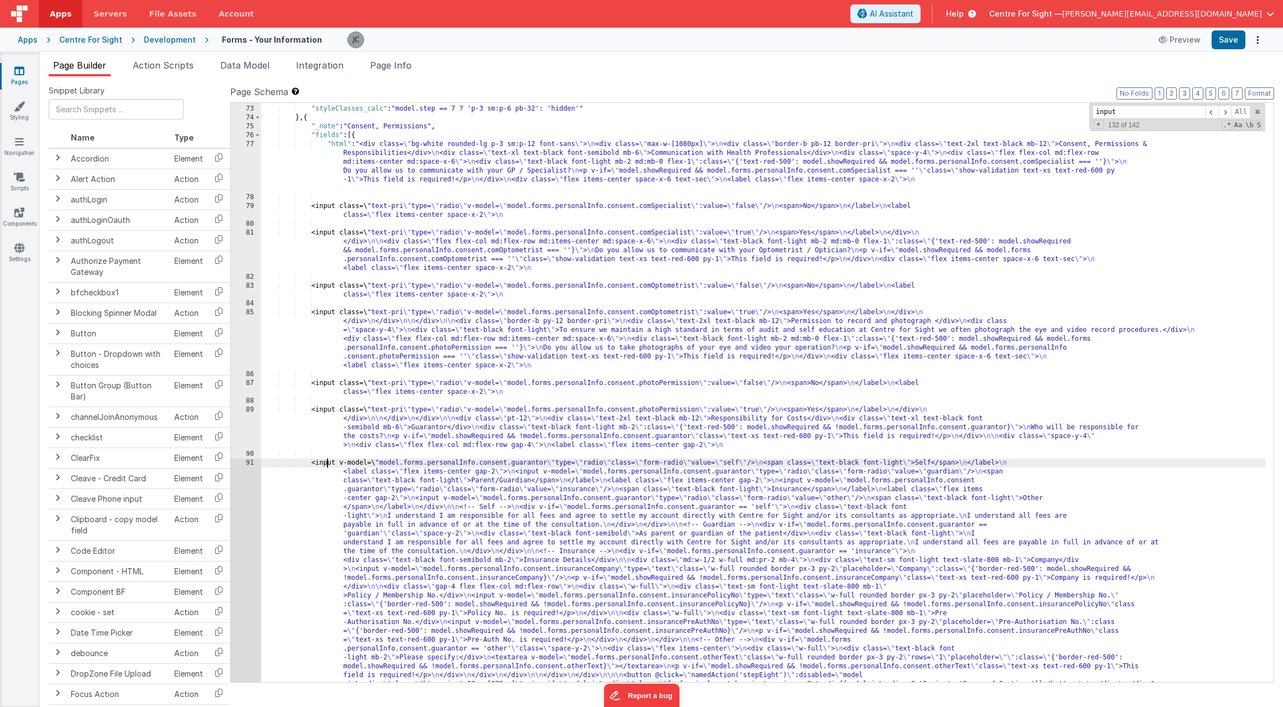
scroll to position [235, 0]
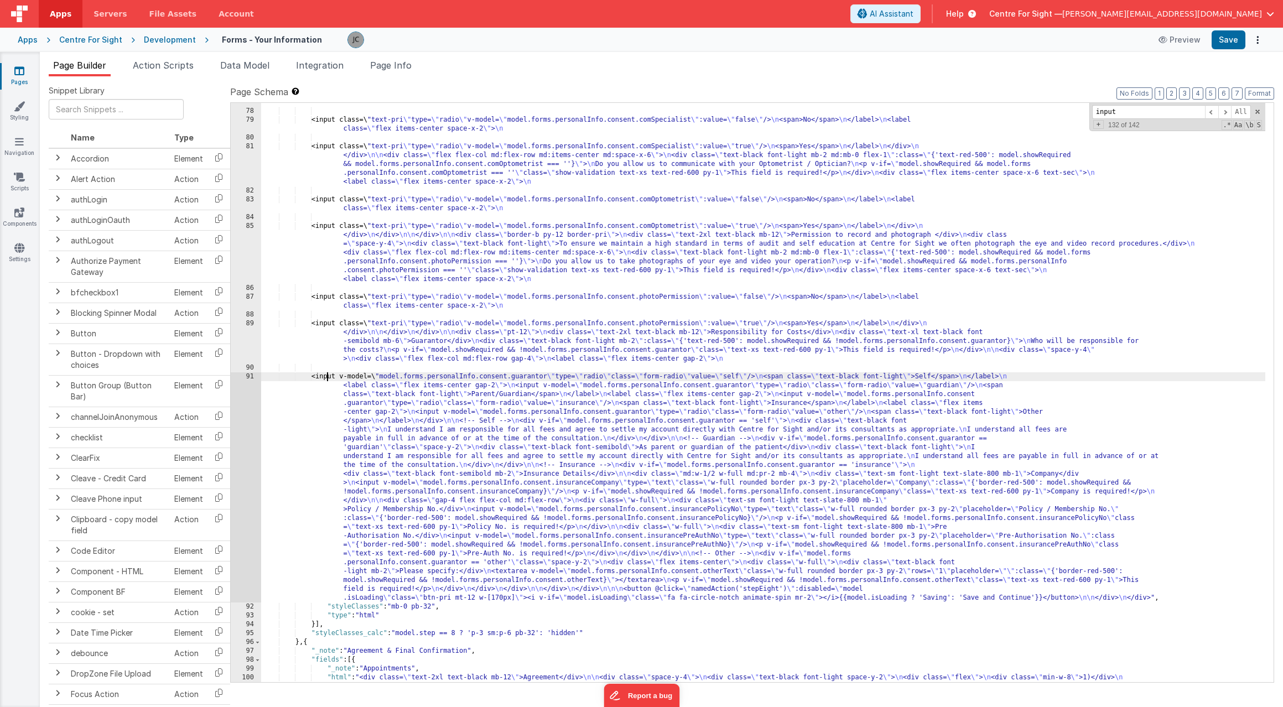
click at [685, 163] on div ""html" : "<div class= \" bg-white rounded-lg p-3 sm:p-12 font-sans \" > \n <div…" at bounding box center [763, 379] width 1004 height 650
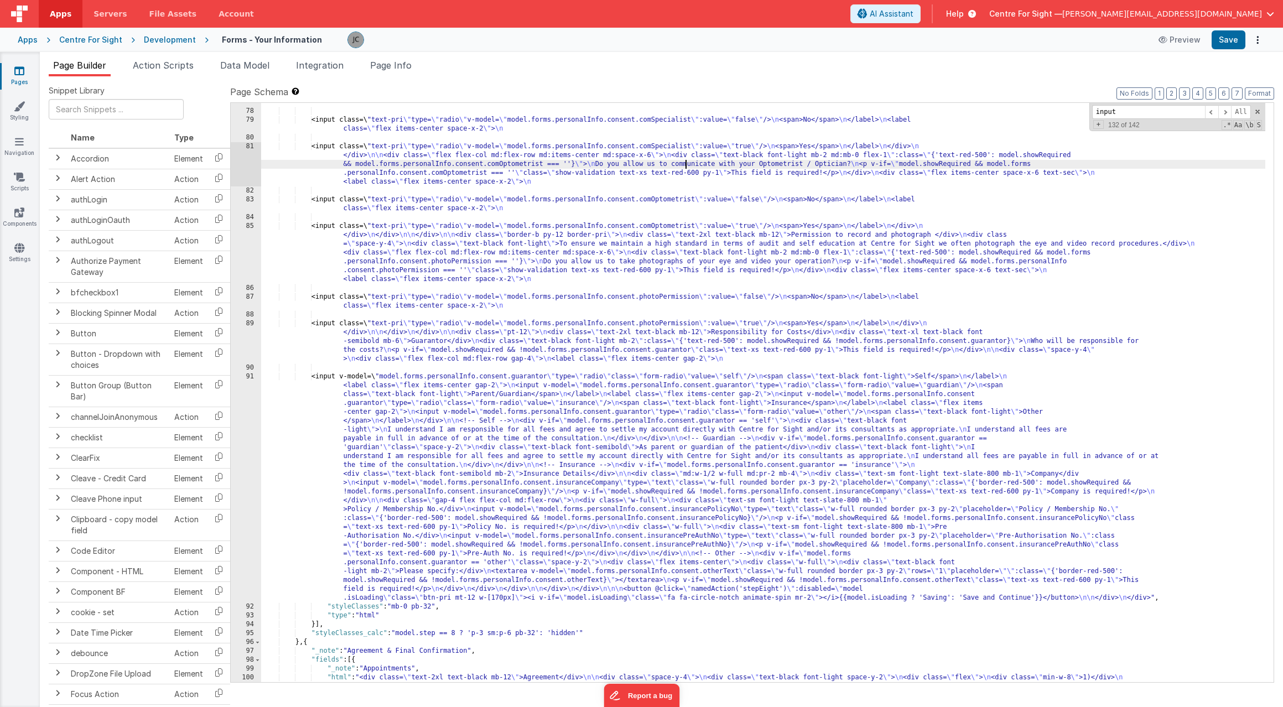
click at [592, 283] on div ""html" : "<div class= \" bg-white rounded-lg p-3 sm:p-12 font-sans \" > \n <div…" at bounding box center [763, 379] width 1004 height 650
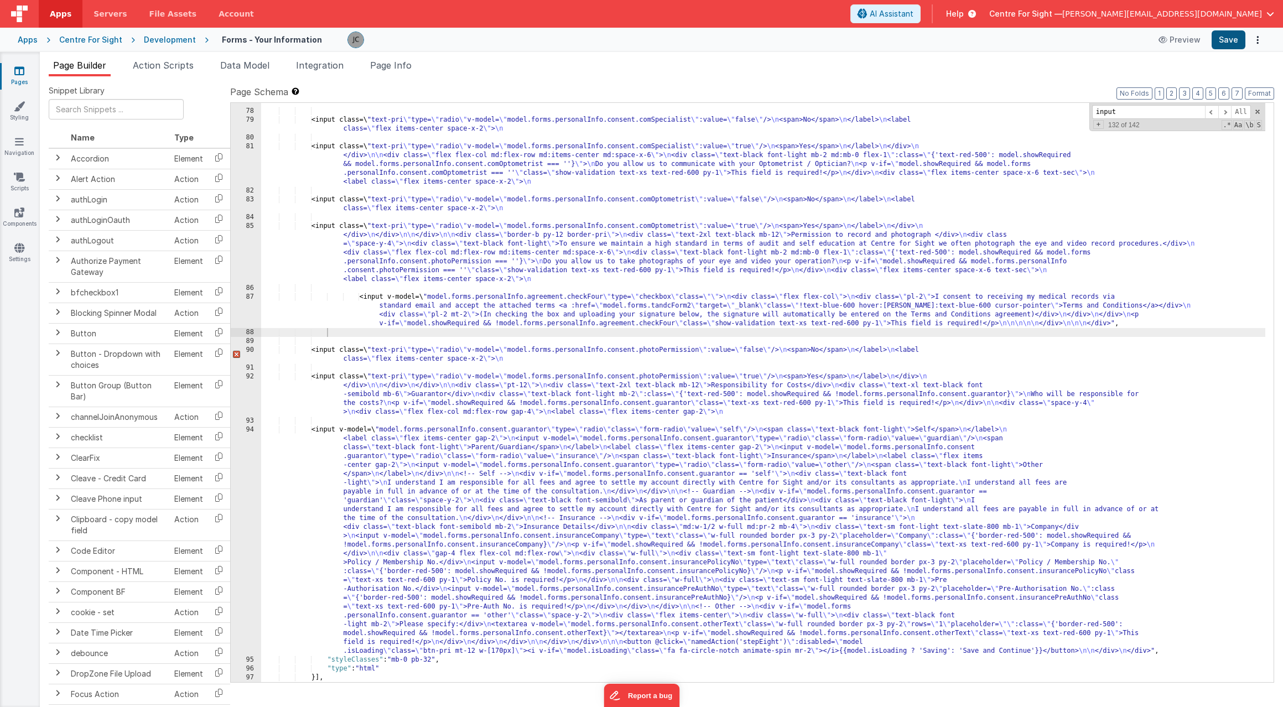
click at [1074, 41] on button "Save" at bounding box center [1229, 39] width 34 height 19
click at [1074, 37] on button "Save" at bounding box center [1229, 39] width 34 height 19
click at [1074, 37] on button "Preview" at bounding box center [1179, 40] width 55 height 18
click at [360, 296] on div ""html" : "<div class= \" bg-white rounded-lg p-3 sm:p-12 font-sans \" > \n <div…" at bounding box center [763, 374] width 1004 height 641
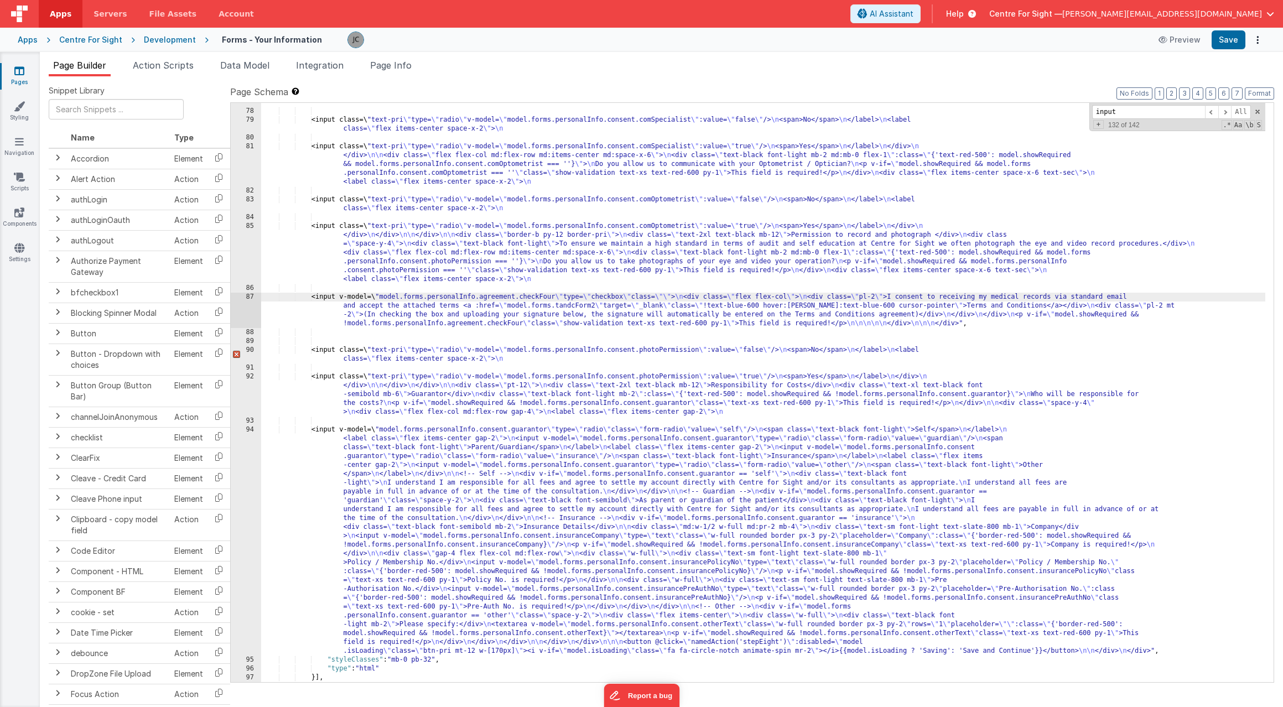
click at [993, 323] on div ""html" : "<div class= \" bg-white rounded-lg p-3 sm:p-12 font-sans \" > \n <div…" at bounding box center [763, 374] width 1004 height 641
click at [1074, 39] on button "Save" at bounding box center [1229, 39] width 34 height 19
